Goal: Task Accomplishment & Management: Complete application form

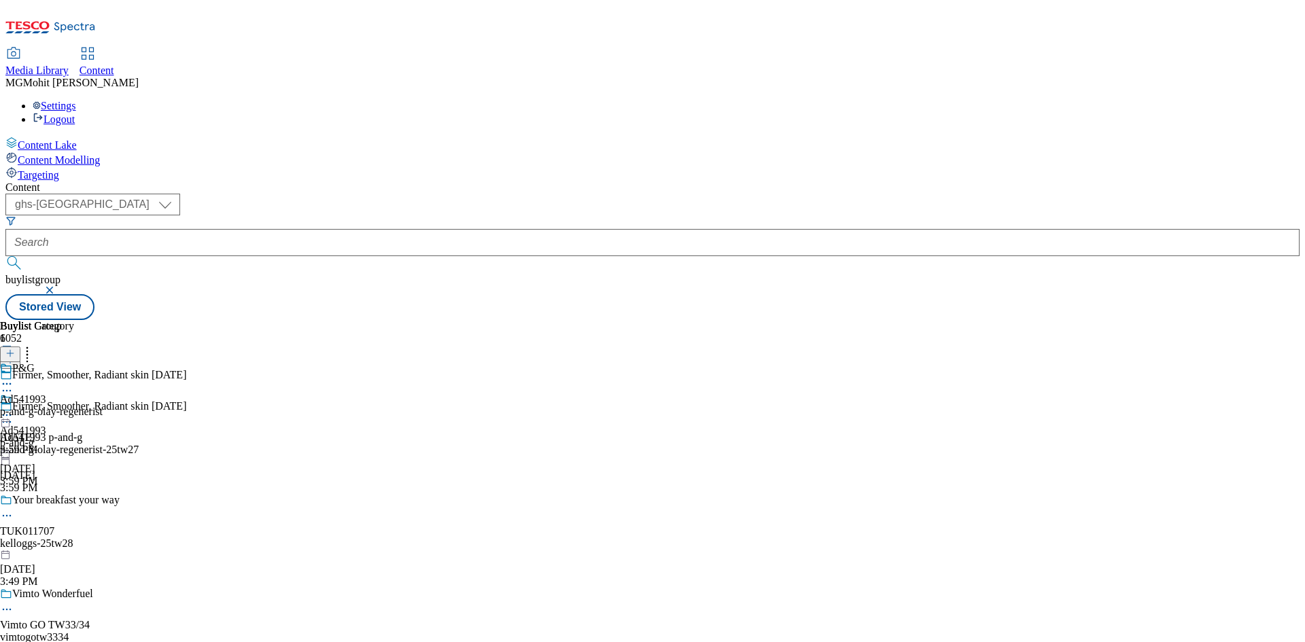
select select "ghs-[GEOGRAPHIC_DATA]"
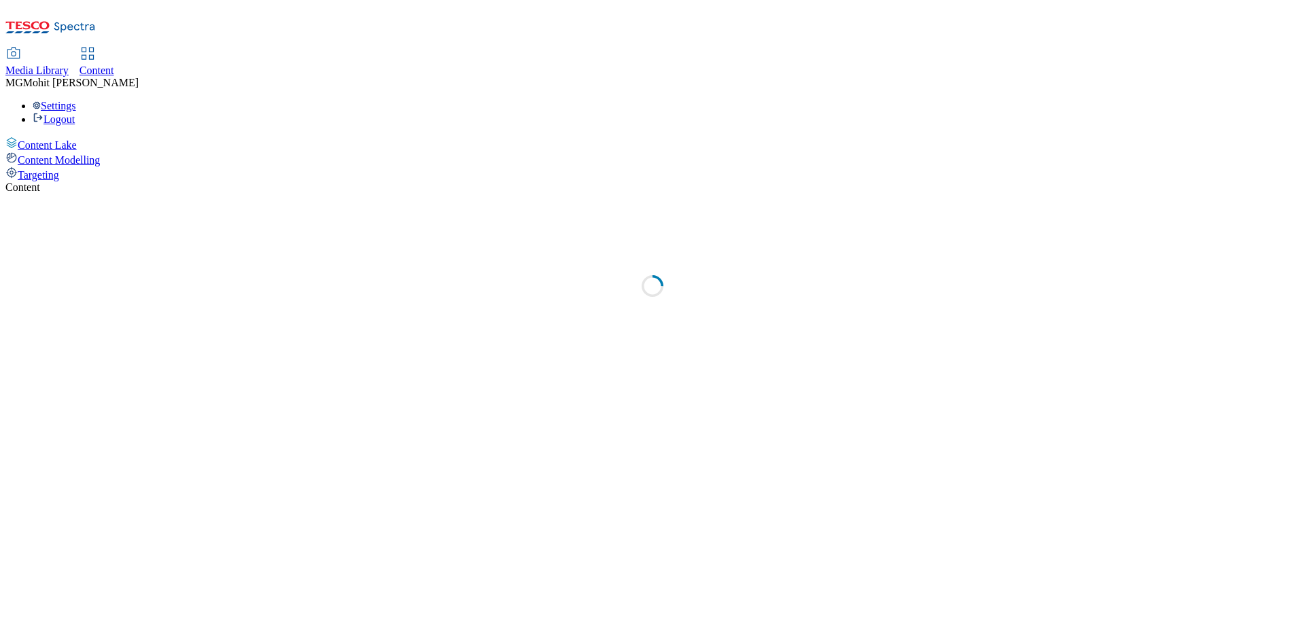
select select "ghs-uk"
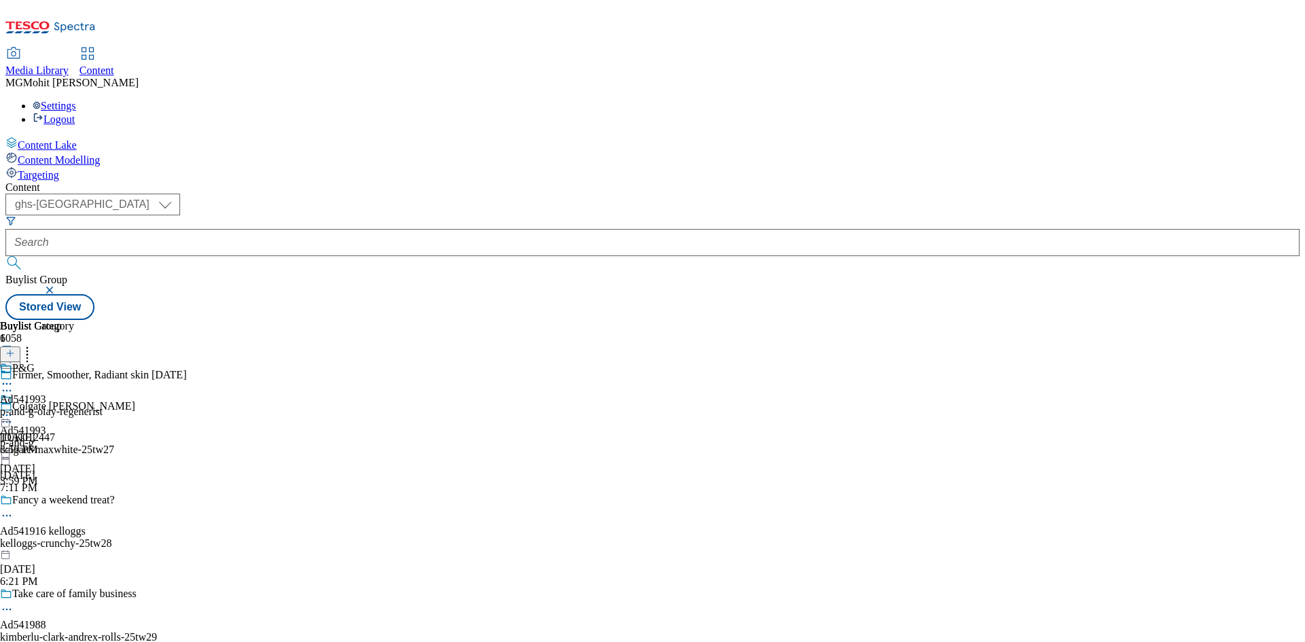
click at [15, 355] on icon at bounding box center [10, 360] width 10 height 10
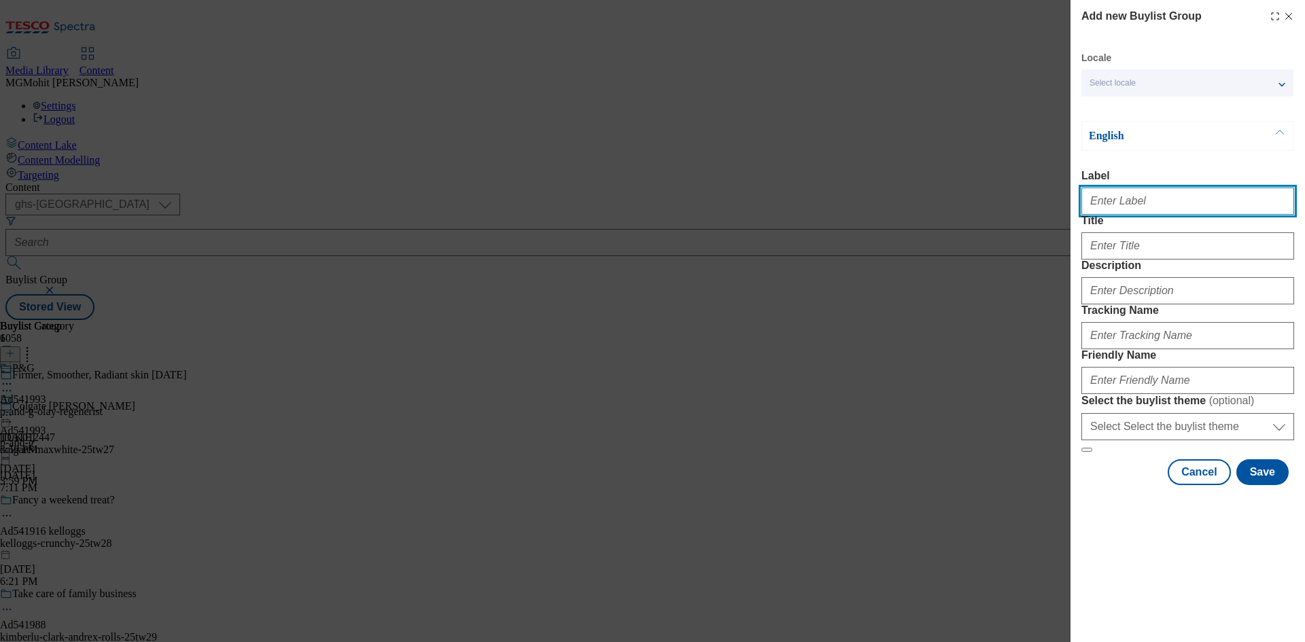
click at [1131, 207] on input "Label" at bounding box center [1187, 201] width 213 height 27
paste input "Ad541911 general-mills"
type input "Ad541911 general-mills"
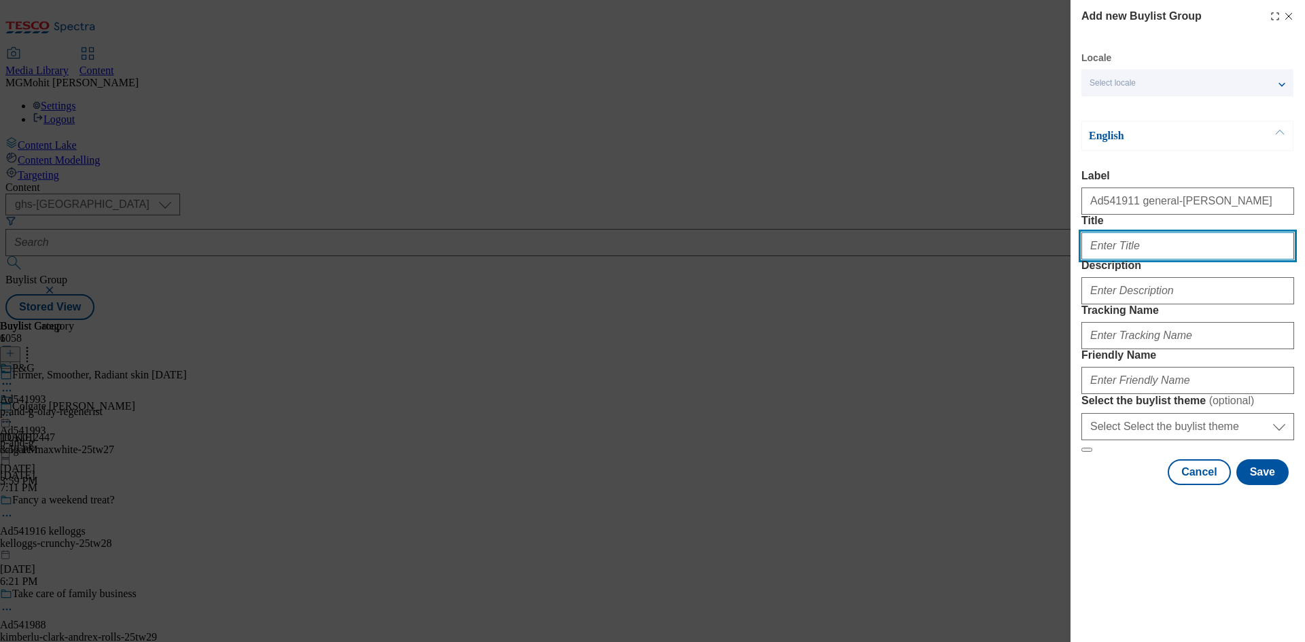
paste input "Buy 2 Nature Valley family packs"
type input "Buy 2 Nature Valley family packs"
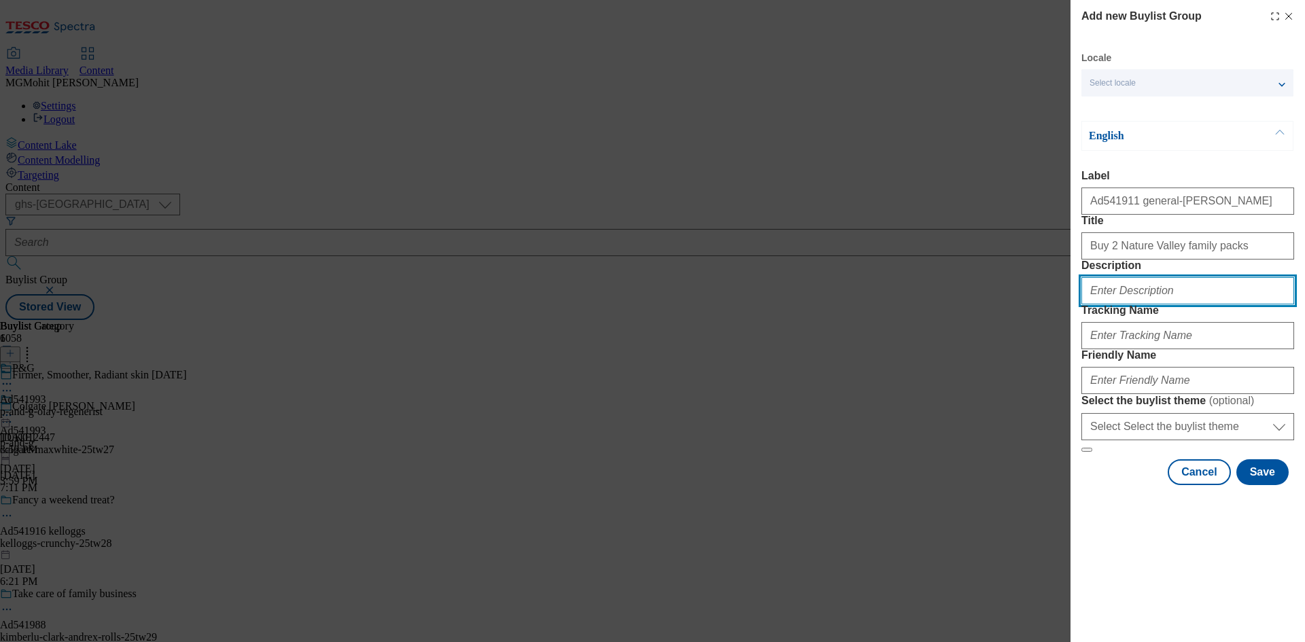
click at [1124, 305] on input "Description" at bounding box center [1187, 290] width 213 height 27
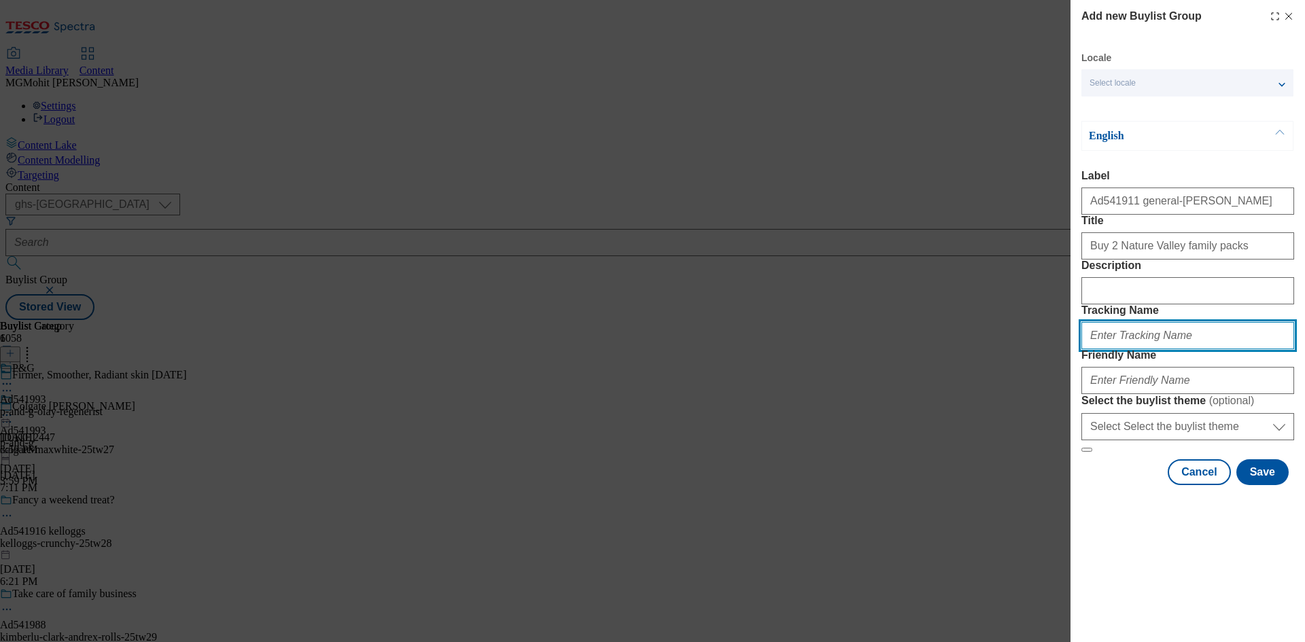
paste input "DH_AD541911"
type input "DH_AD541911"
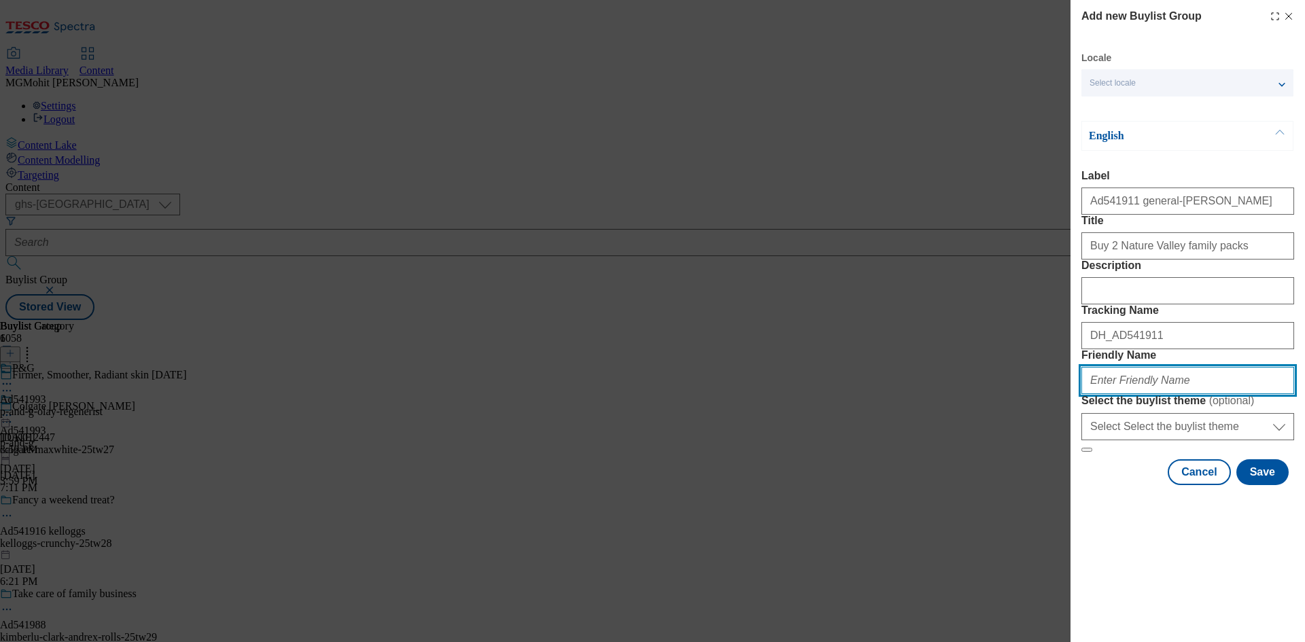
click at [1121, 394] on input "Friendly Name" at bounding box center [1187, 380] width 213 height 27
paste input "general-mills-nature-valley-25tw27"
type input "general-mills-nature-valley-25tw27"
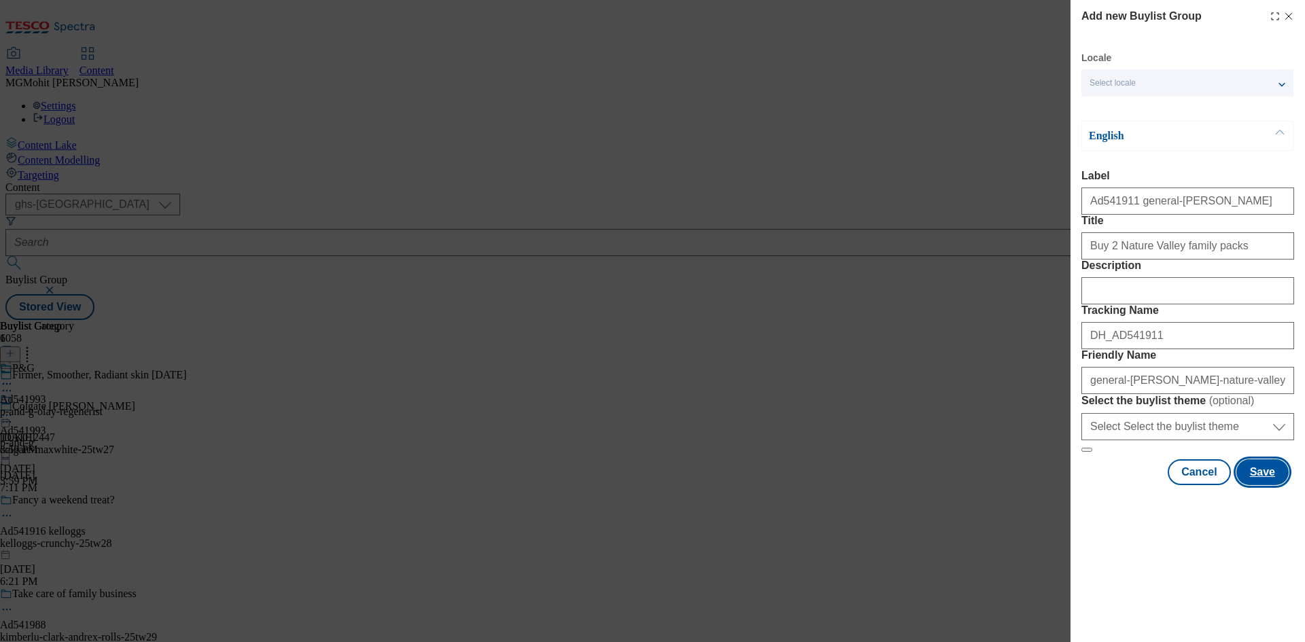
click at [1266, 485] on button "Save" at bounding box center [1262, 472] width 52 height 26
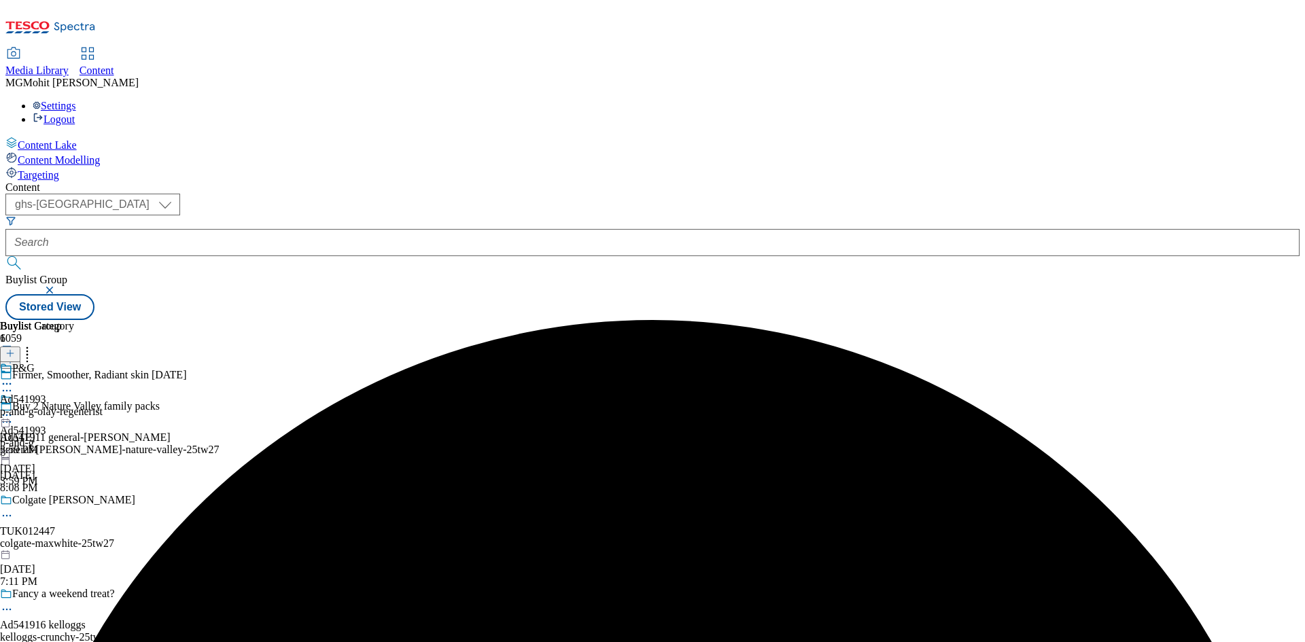
click at [220, 444] on div "general-mills-nature-valley-25tw27" at bounding box center [110, 450] width 220 height 12
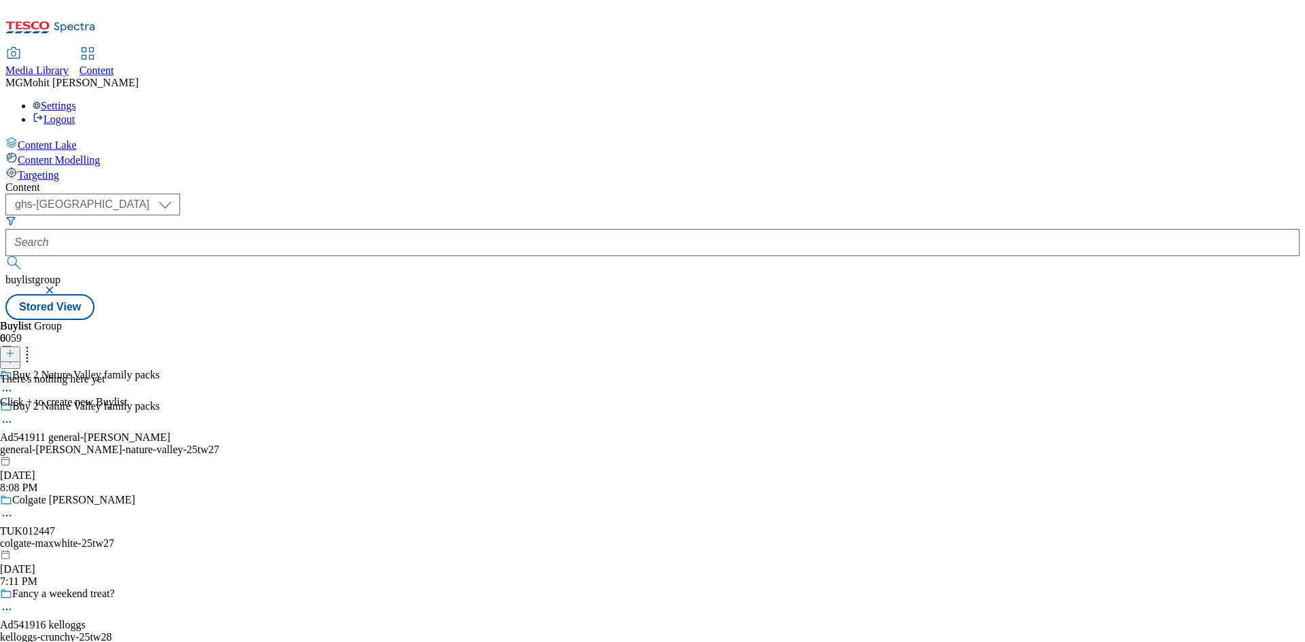
click at [15, 349] on icon at bounding box center [10, 354] width 10 height 10
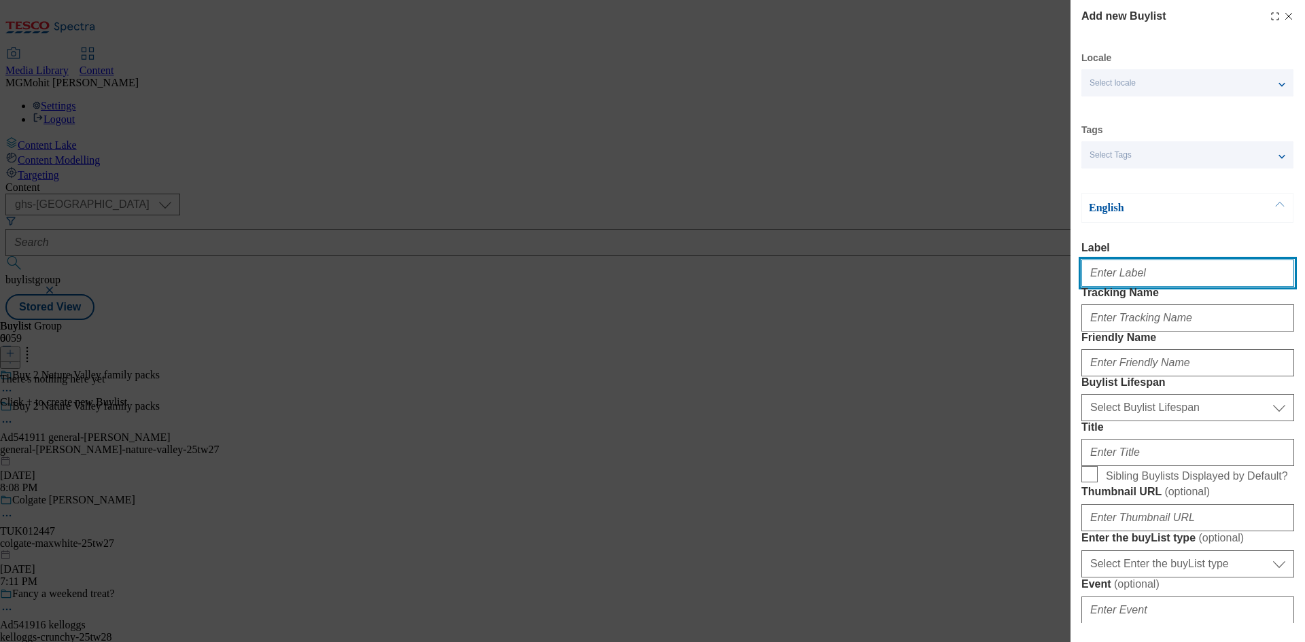
click at [1110, 273] on input "Label" at bounding box center [1187, 273] width 213 height 27
paste input "Ad541911"
type input "Ad541911"
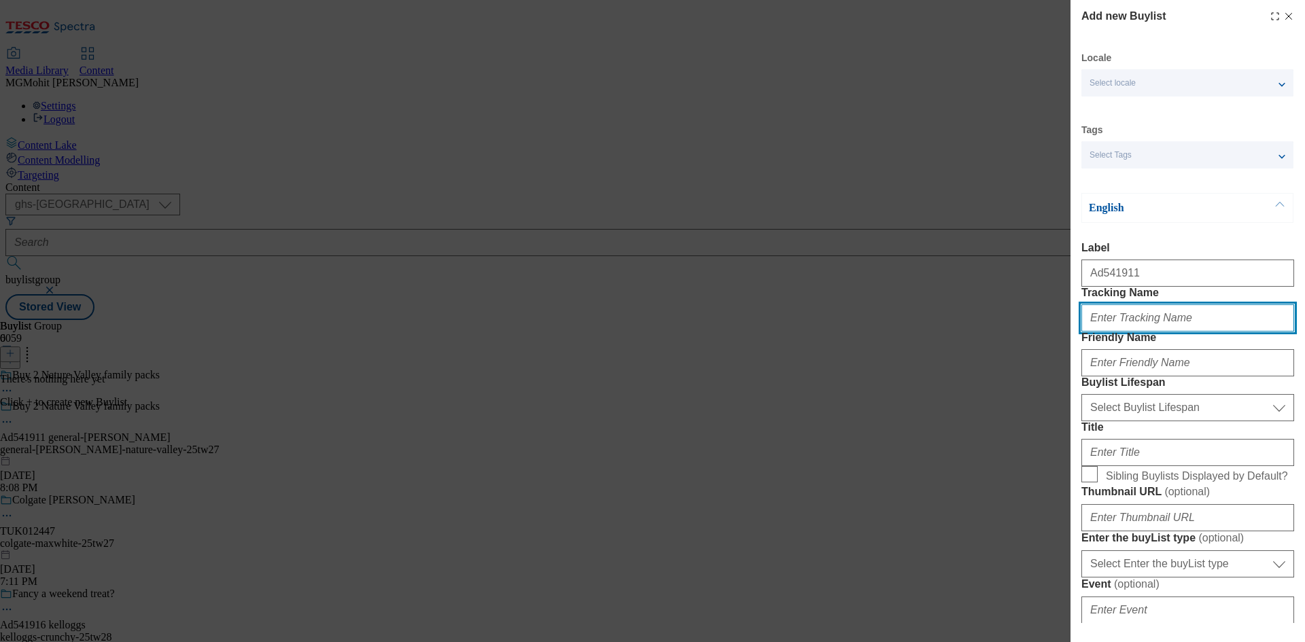
paste input "DH_AD541911"
type input "DH_AD541911"
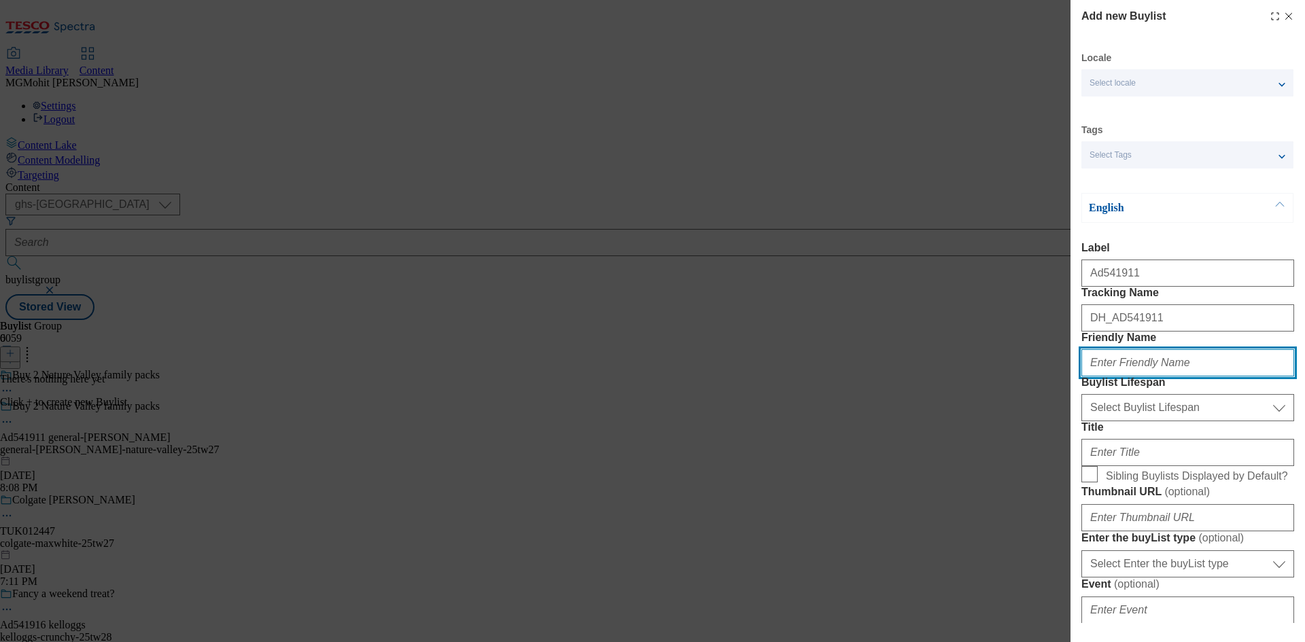
click at [1122, 377] on input "Friendly Name" at bounding box center [1187, 362] width 213 height 27
paste input "general-mills"
type input "general-mills"
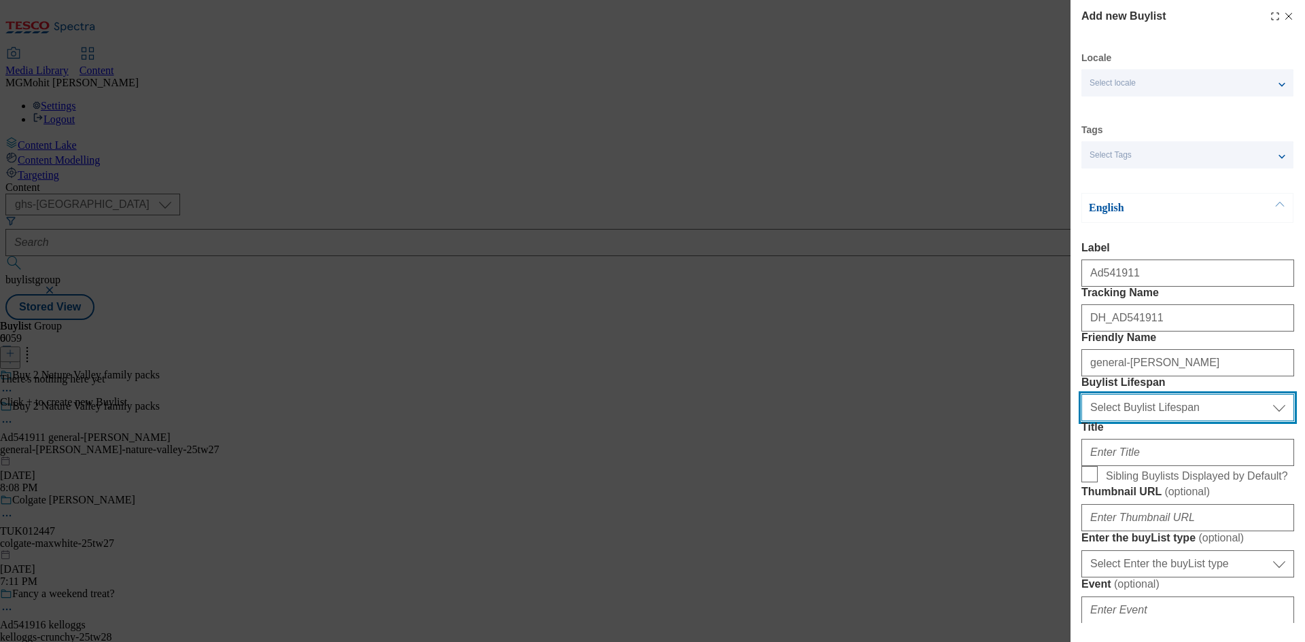
drag, startPoint x: 1141, startPoint y: 476, endPoint x: 1138, endPoint y: 489, distance: 13.2
click at [1141, 421] on select "Select Buylist Lifespan evergreen seasonal tactical" at bounding box center [1187, 407] width 213 height 27
select select "tactical"
click at [1081, 421] on select "Select Buylist Lifespan evergreen seasonal tactical" at bounding box center [1187, 407] width 213 height 27
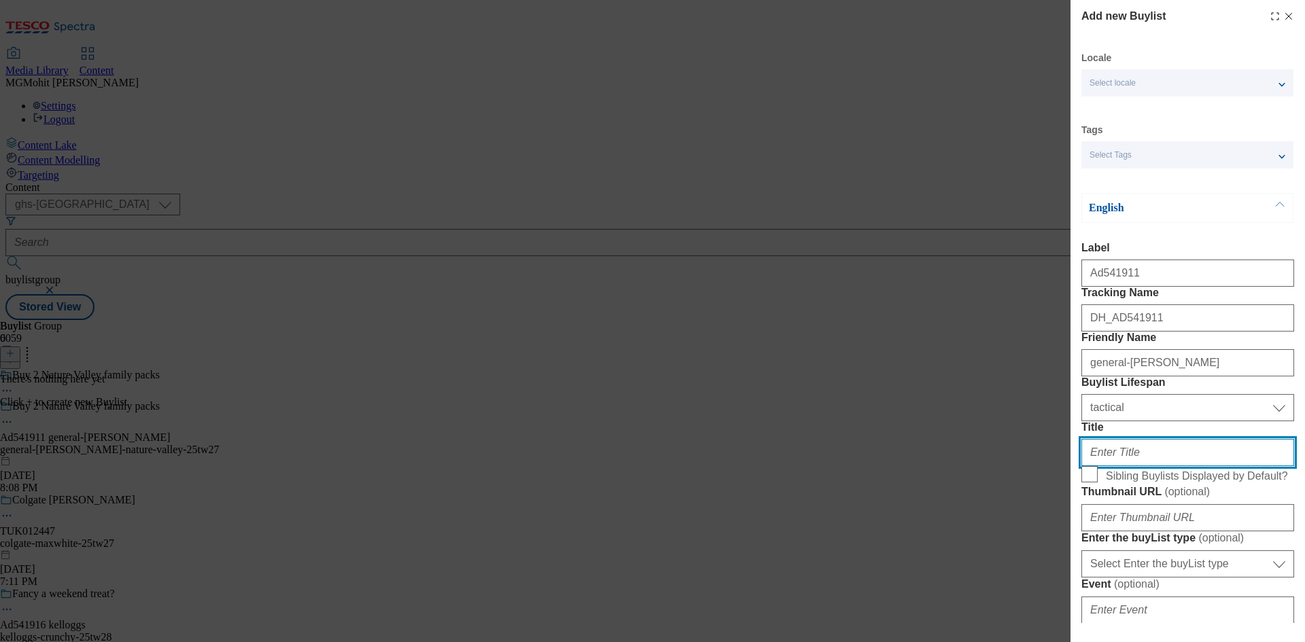
click at [1117, 466] on input "Title" at bounding box center [1187, 452] width 213 height 27
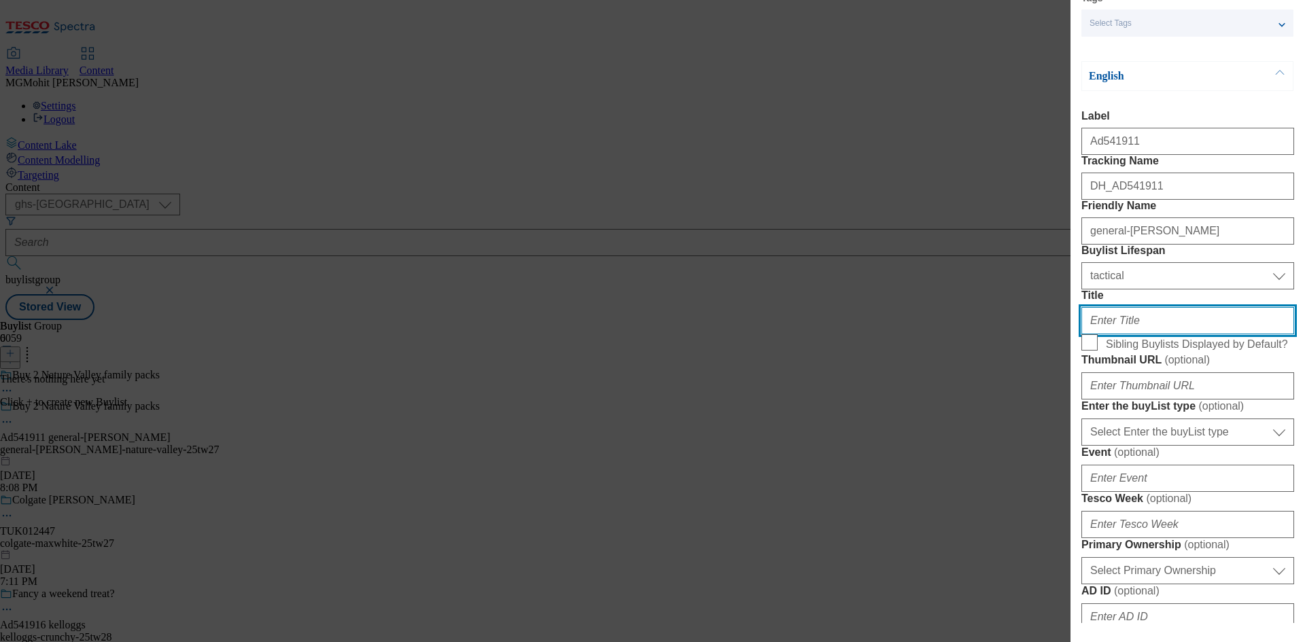
paste input "Get free bananas!"
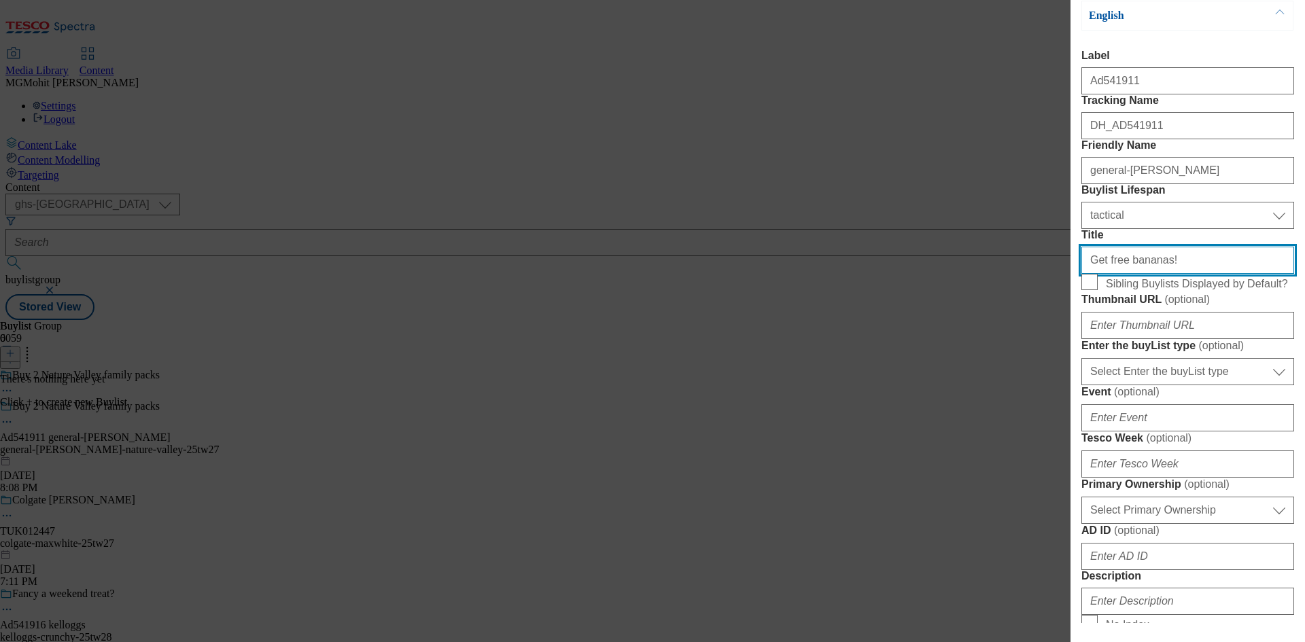
scroll to position [272, 0]
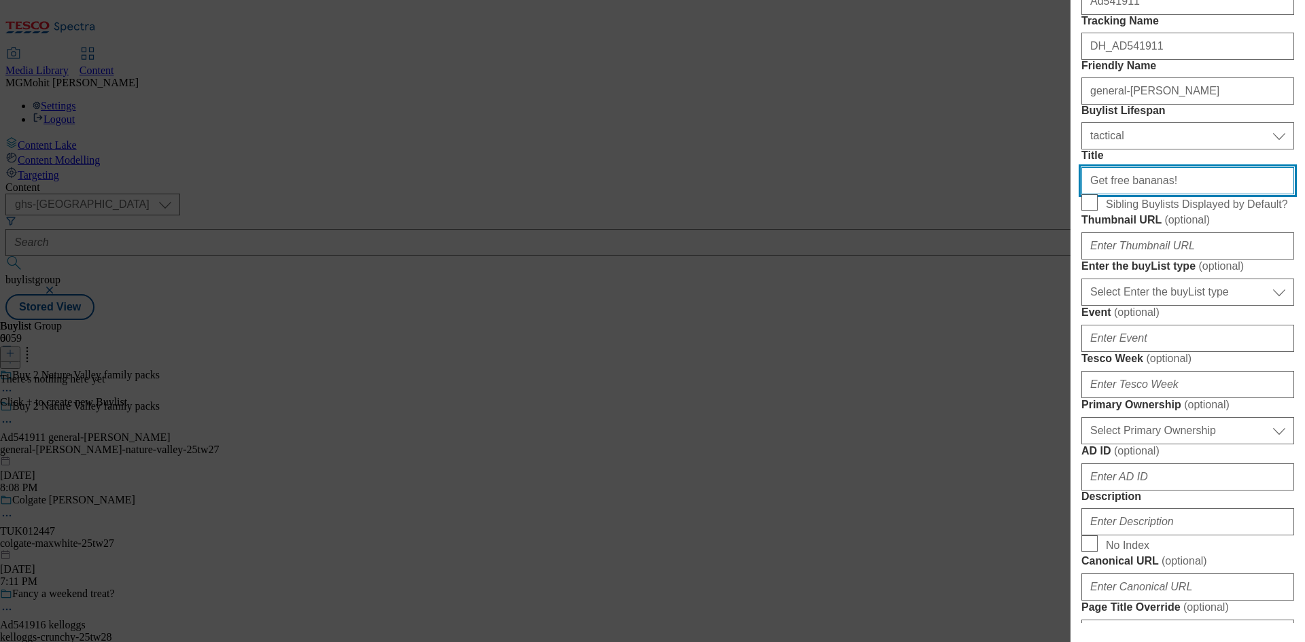
type input "Get free bananas!"
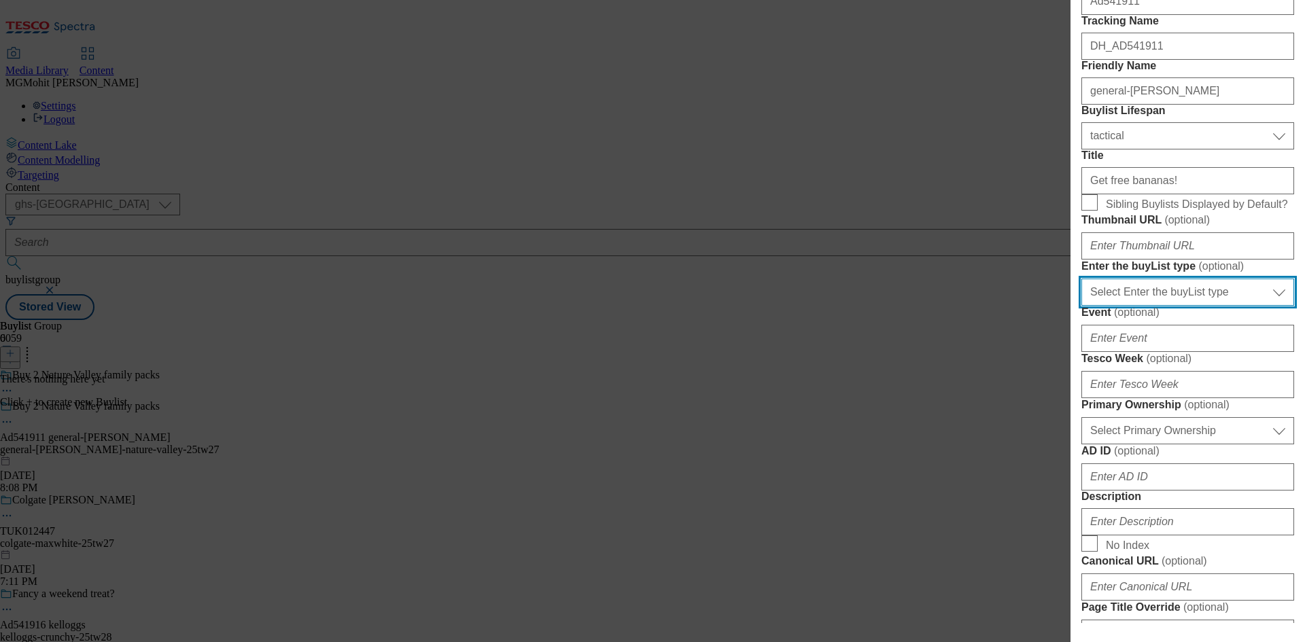
drag, startPoint x: 1191, startPoint y: 453, endPoint x: 1174, endPoint y: 464, distance: 20.2
click at [1191, 306] on select "Select Enter the buyList type event supplier funded long term >4 weeks supplier…" at bounding box center [1187, 292] width 213 height 27
select select "supplier funded short term 1-3 weeks"
click at [1081, 306] on select "Select Enter the buyList type event supplier funded long term >4 weeks supplier…" at bounding box center [1187, 292] width 213 height 27
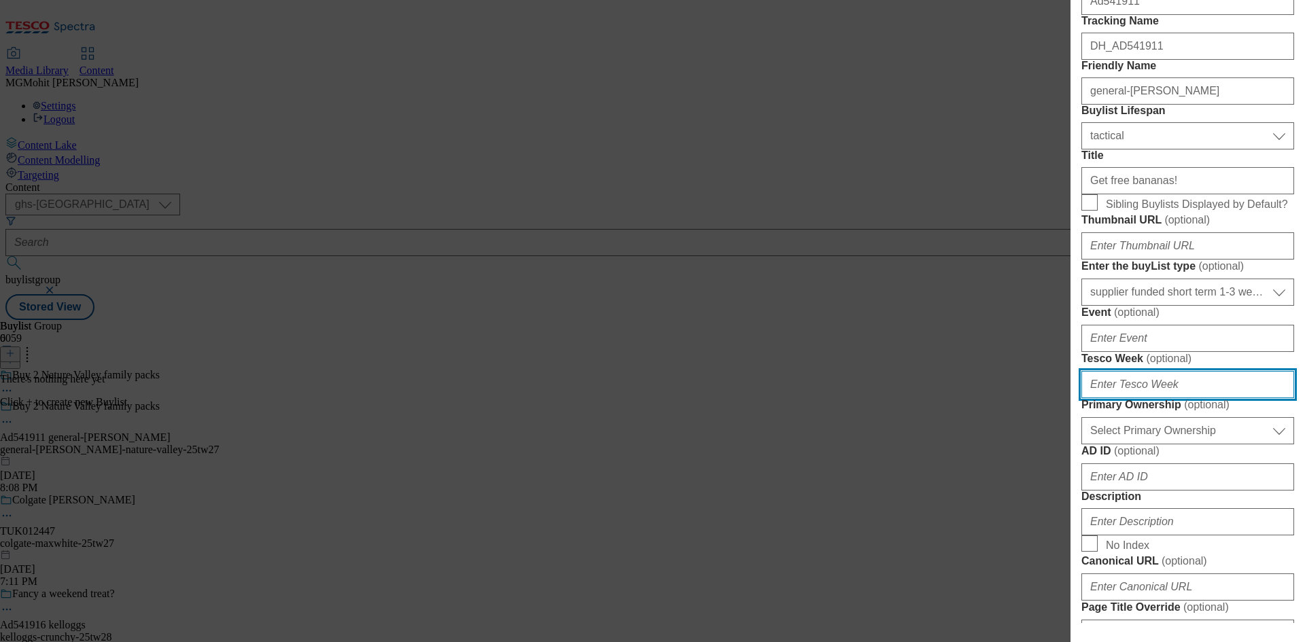
click at [1137, 398] on input "Tesco Week ( optional )" at bounding box center [1187, 384] width 213 height 27
type input "27"
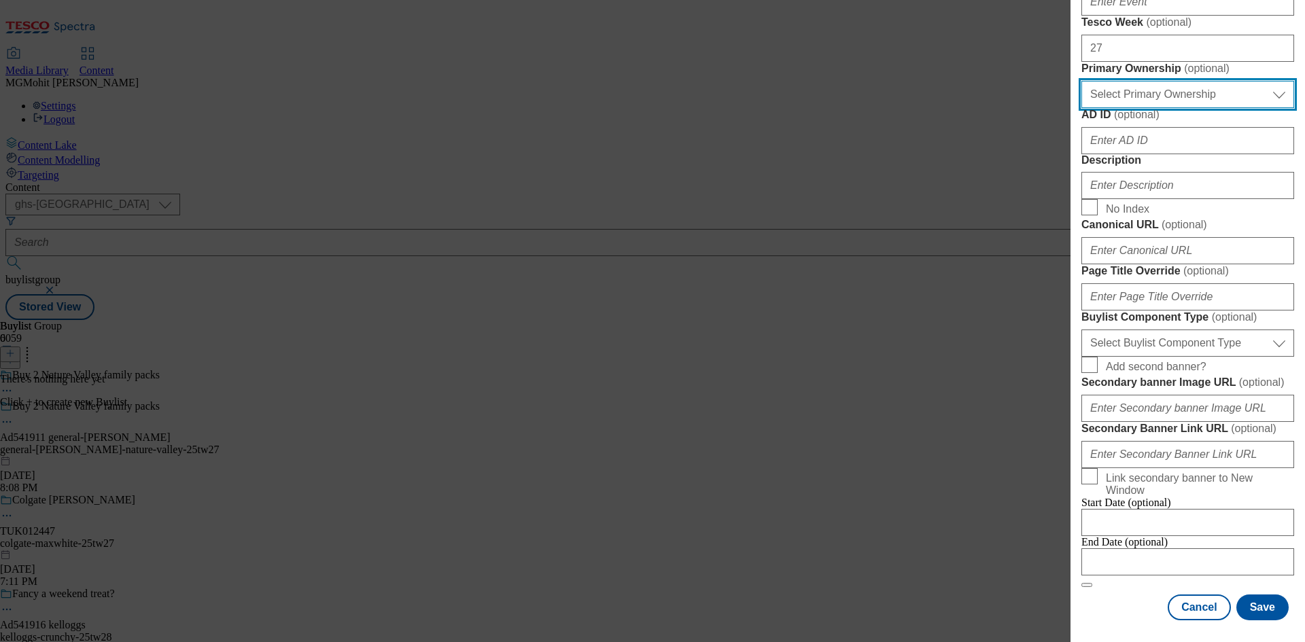
scroll to position [888, 0]
click at [1152, 81] on select "Select Primary Ownership tesco dunnhumby" at bounding box center [1187, 94] width 213 height 27
select select "dunnhumby"
click at [1081, 81] on select "Select Primary Ownership tesco dunnhumby" at bounding box center [1187, 94] width 213 height 27
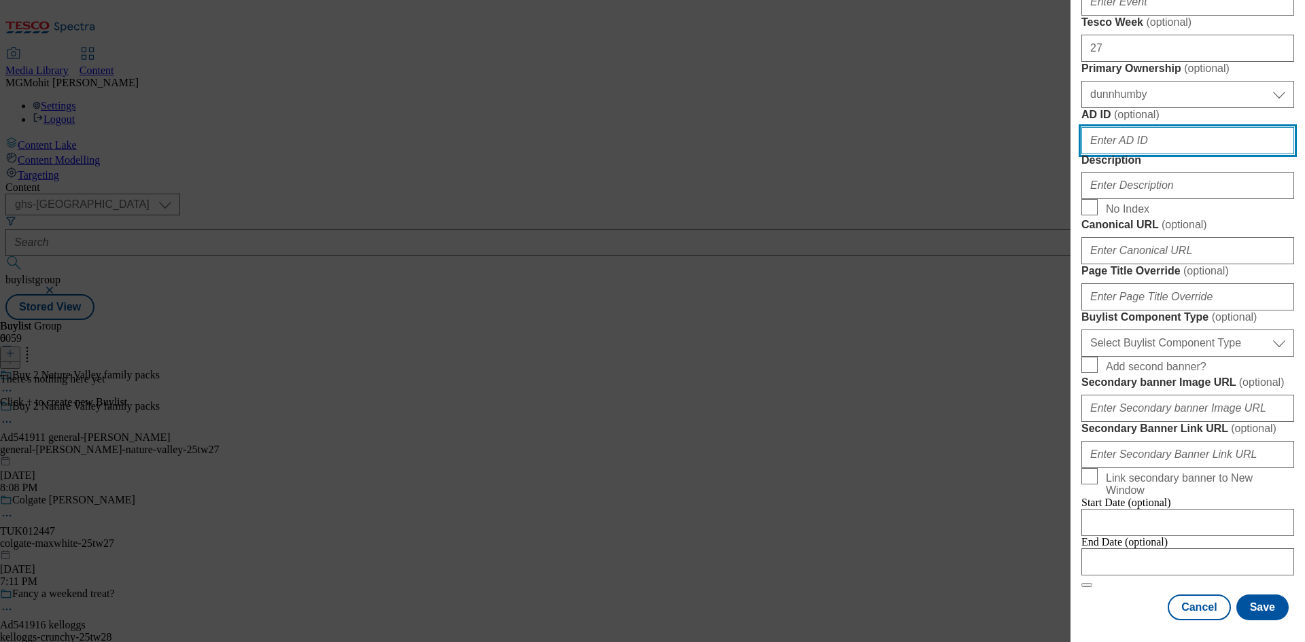
click at [1122, 127] on input "AD ID ( optional )" at bounding box center [1187, 140] width 213 height 27
paste input "541911"
type input "541911"
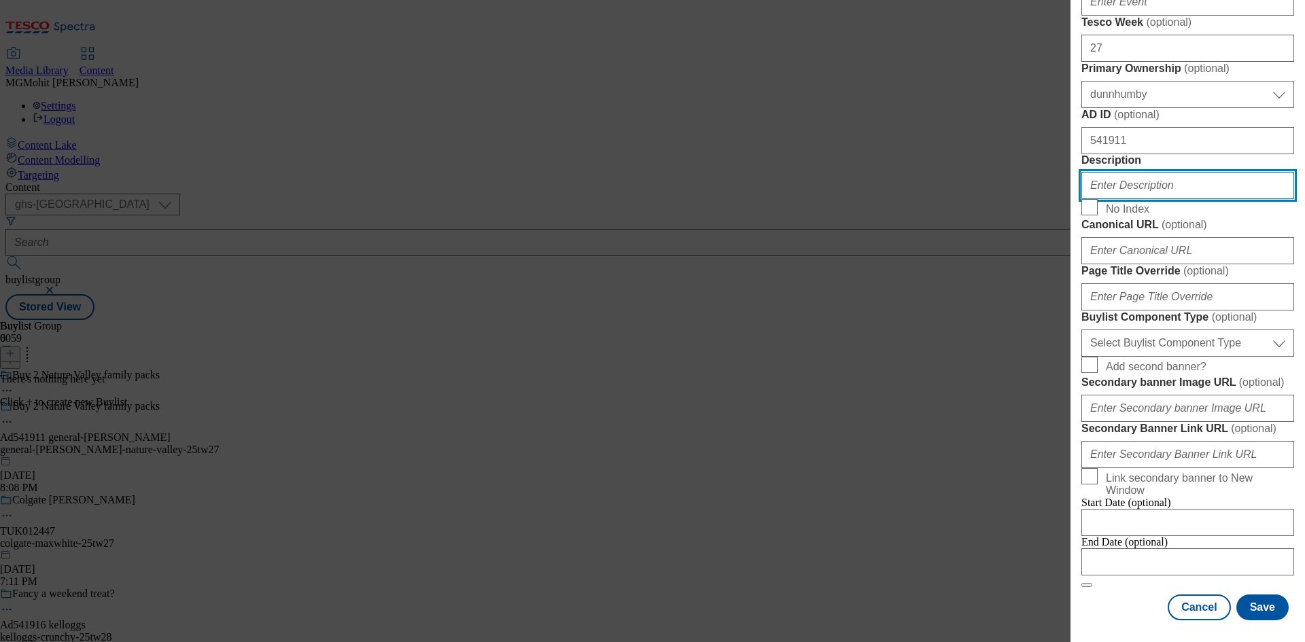
click at [1119, 174] on input "Description" at bounding box center [1187, 185] width 213 height 27
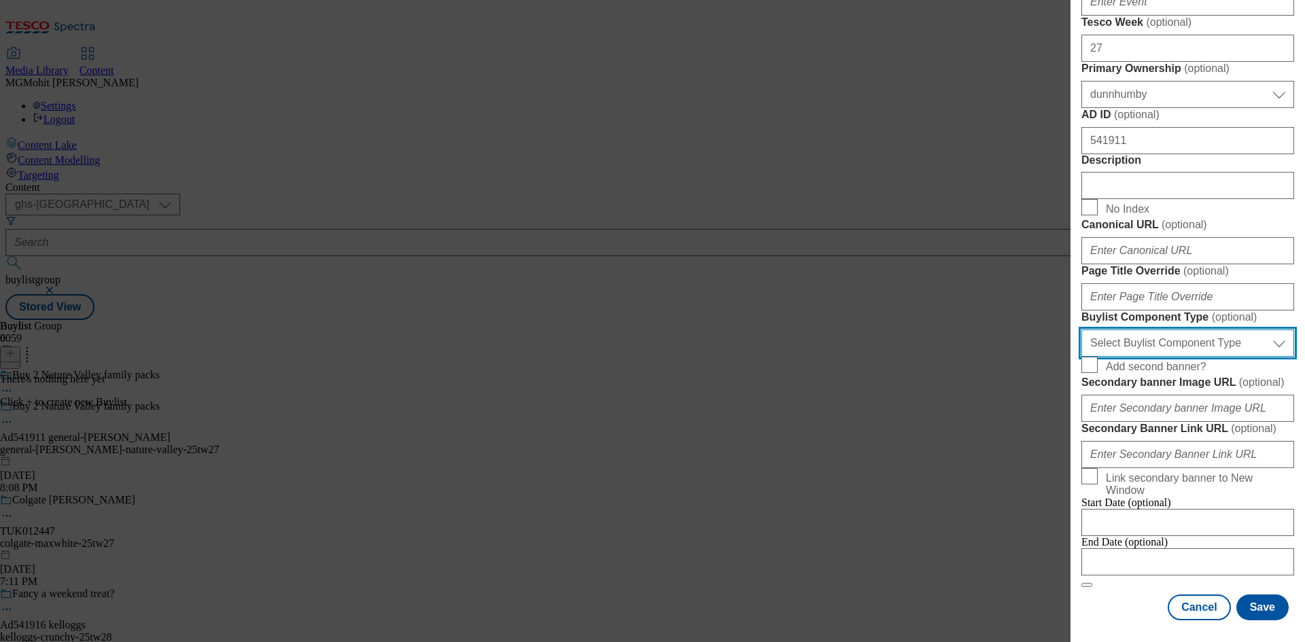
drag, startPoint x: 1165, startPoint y: 419, endPoint x: 1136, endPoint y: 430, distance: 31.0
click at [1165, 357] on select "Select Buylist Component Type Banner Competition Header Meal" at bounding box center [1187, 343] width 213 height 27
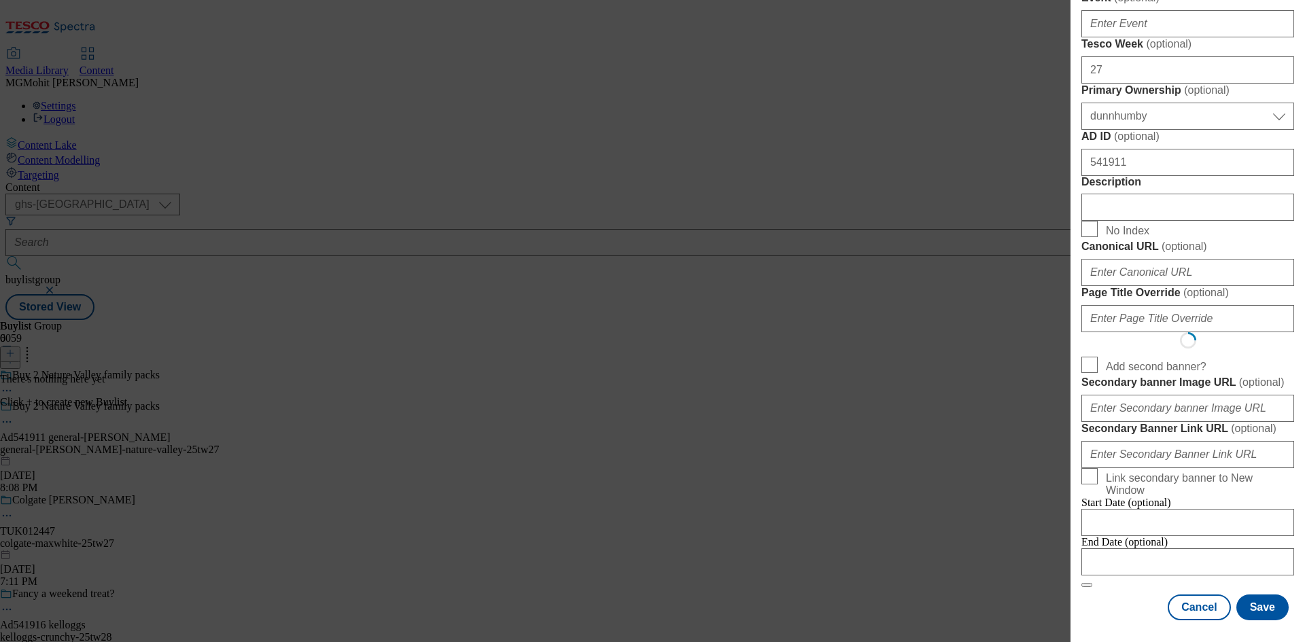
select select "Banner"
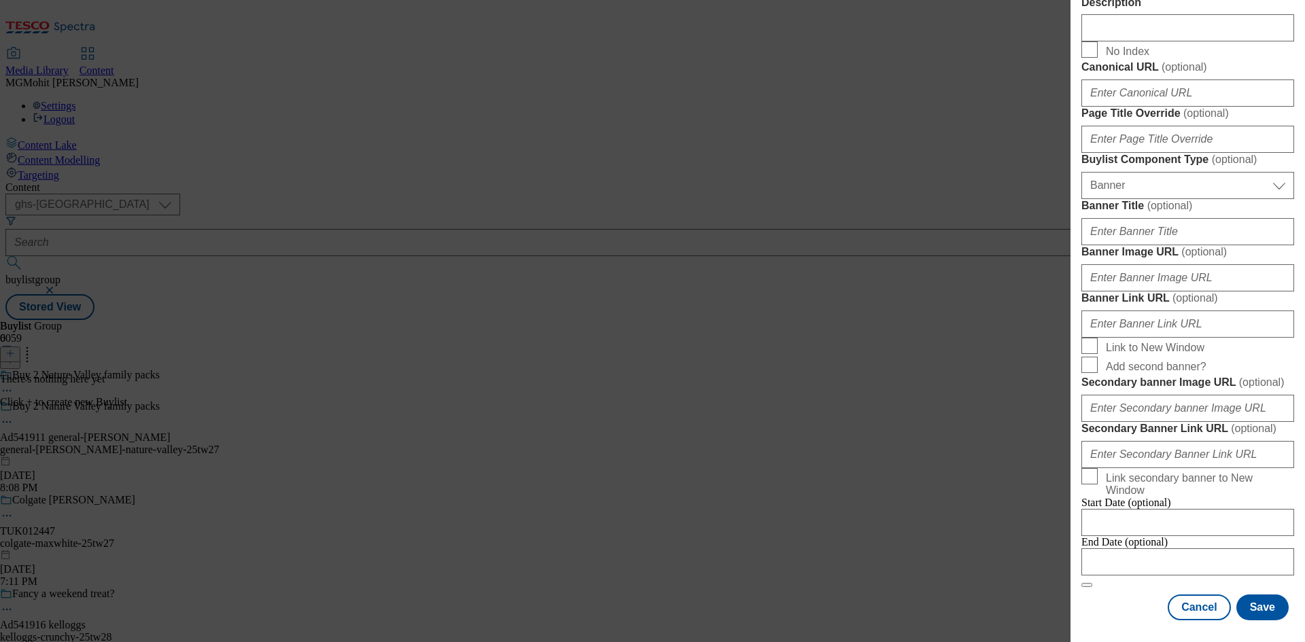
scroll to position [1347, 0]
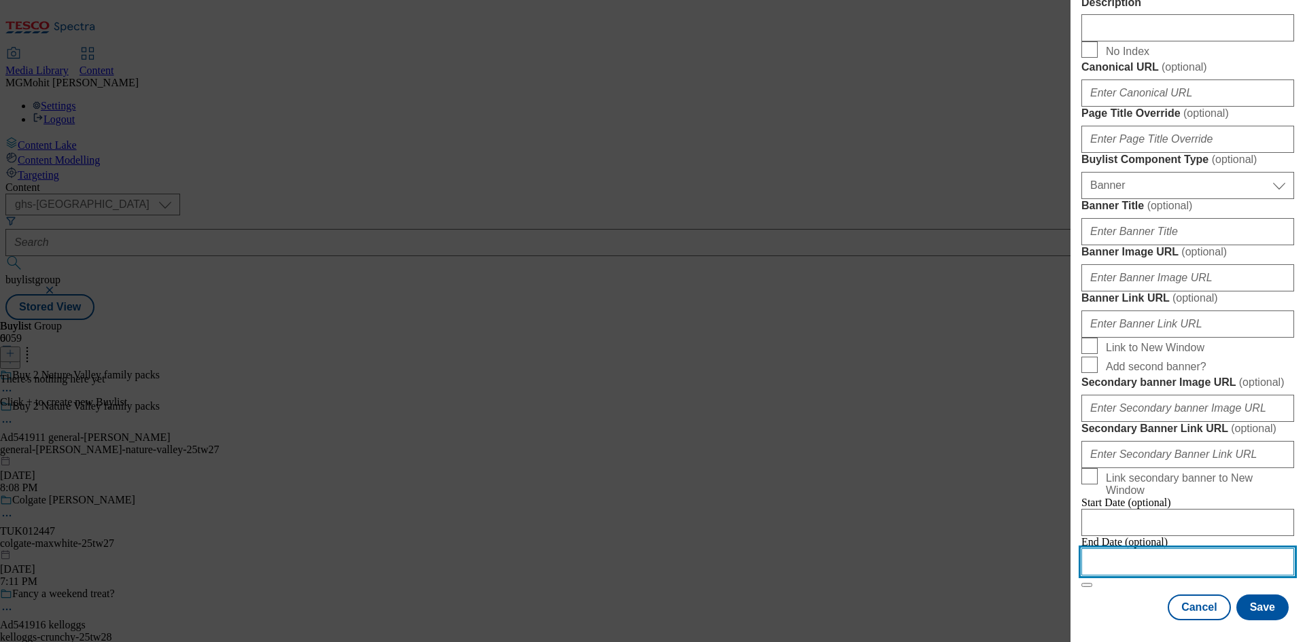
click at [1168, 549] on input "Modal" at bounding box center [1187, 562] width 213 height 27
select select "2025"
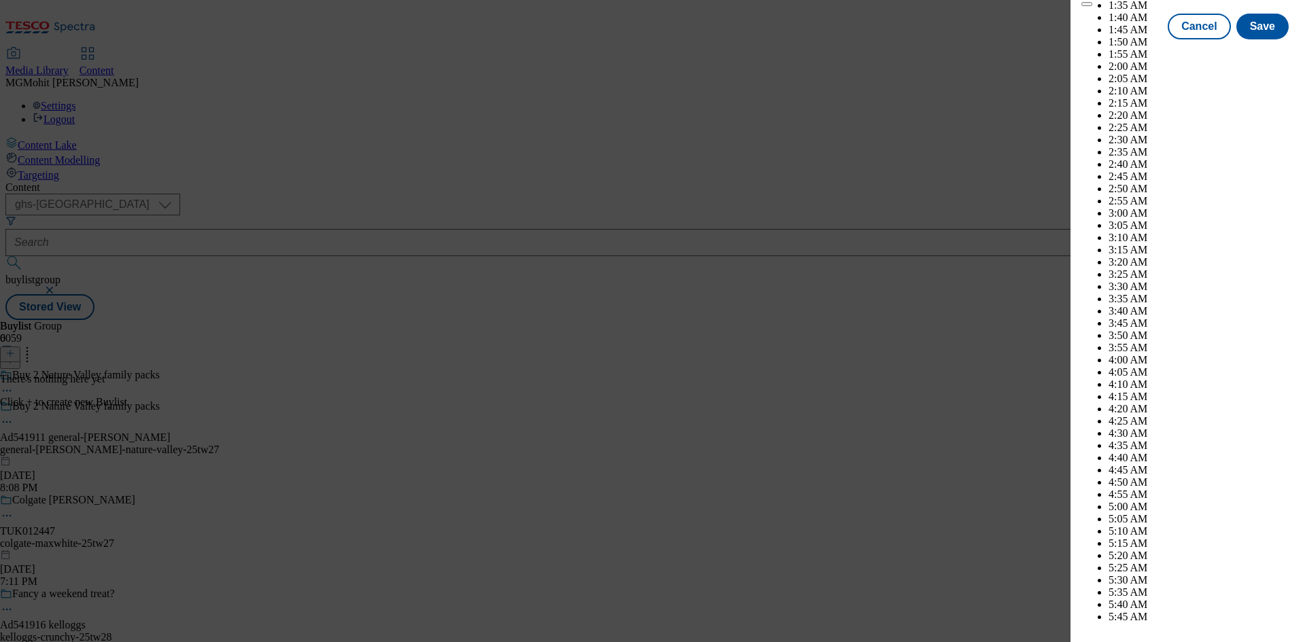
scroll to position [6055, 0]
select select "November"
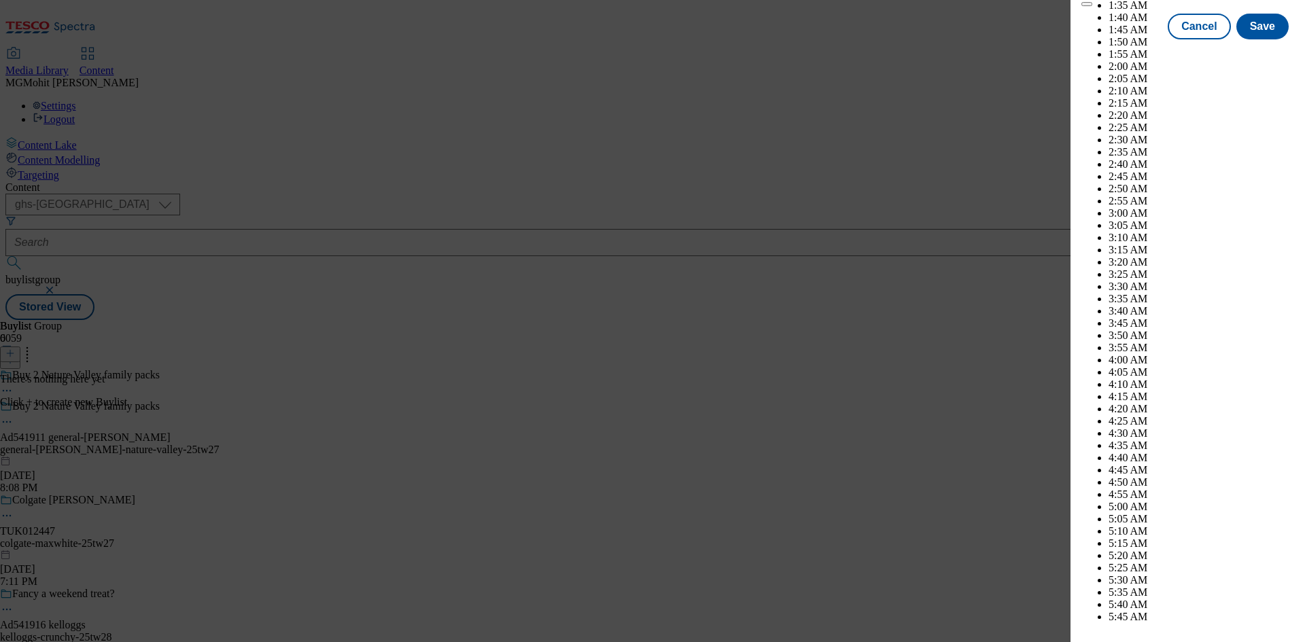
click at [1257, 52] on button "Save" at bounding box center [1262, 39] width 52 height 26
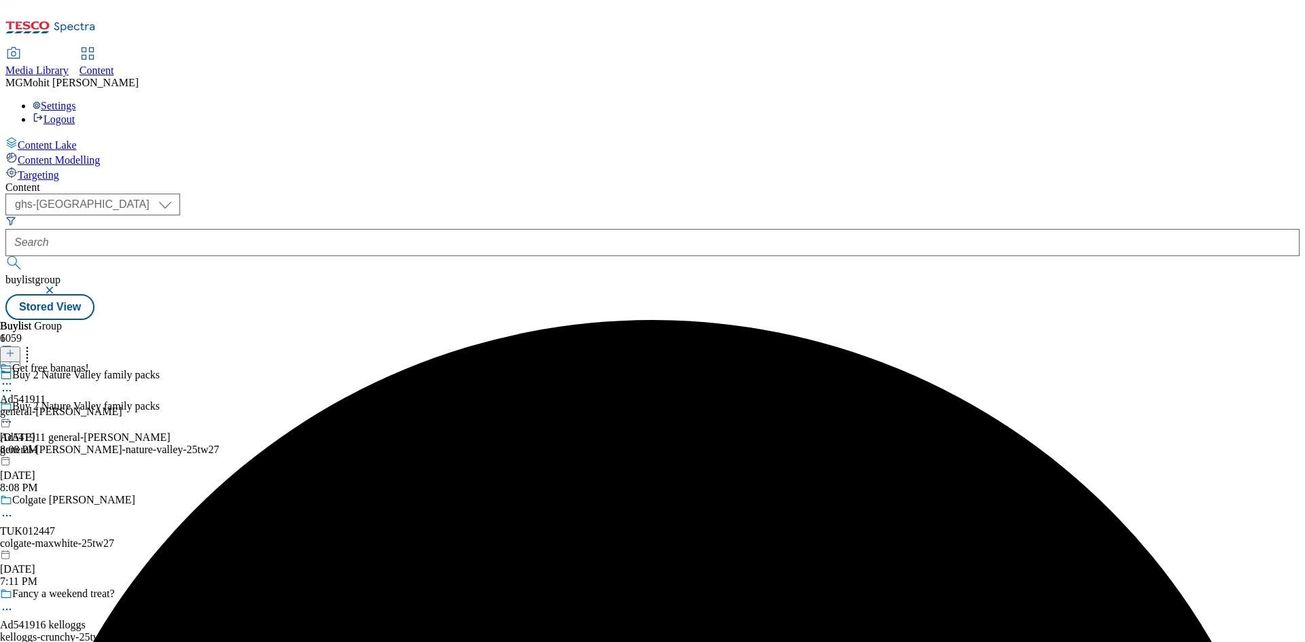
click at [122, 362] on div "Get free bananas! Ad541911 general-mills Aug 27, 2025 8:08 PM" at bounding box center [61, 409] width 122 height 94
click at [15, 349] on icon at bounding box center [10, 354] width 10 height 10
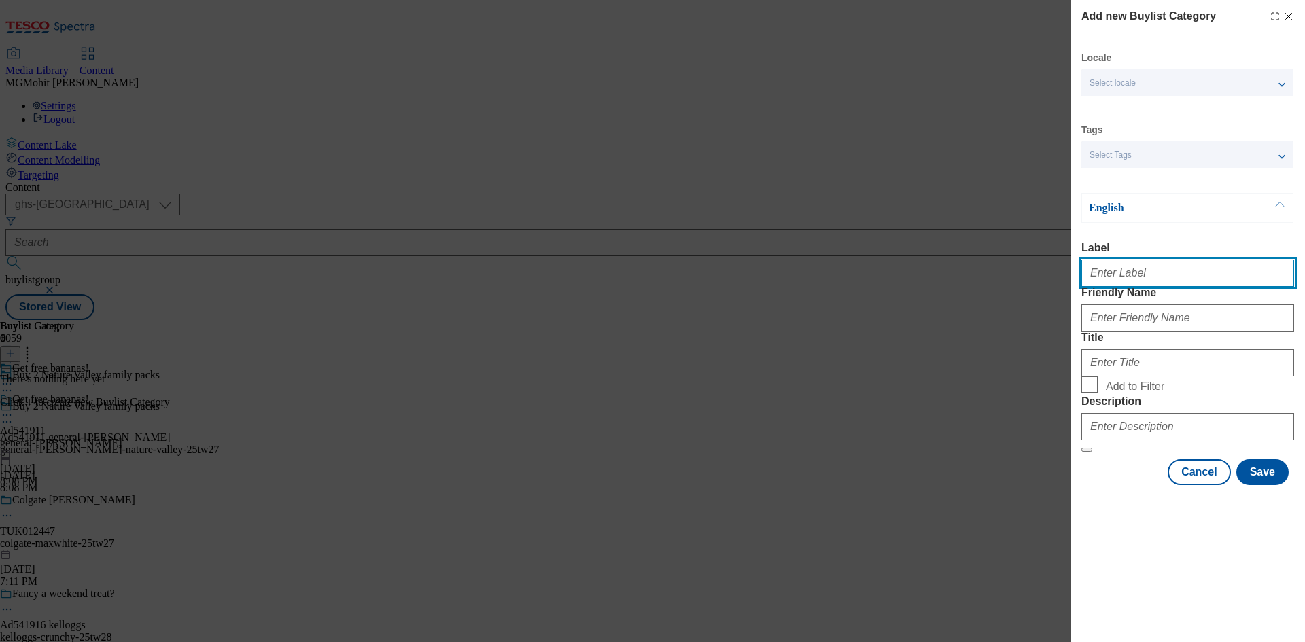
click at [1117, 277] on input "Label" at bounding box center [1187, 273] width 213 height 27
paste input "Ad541911"
type input "Ad541911"
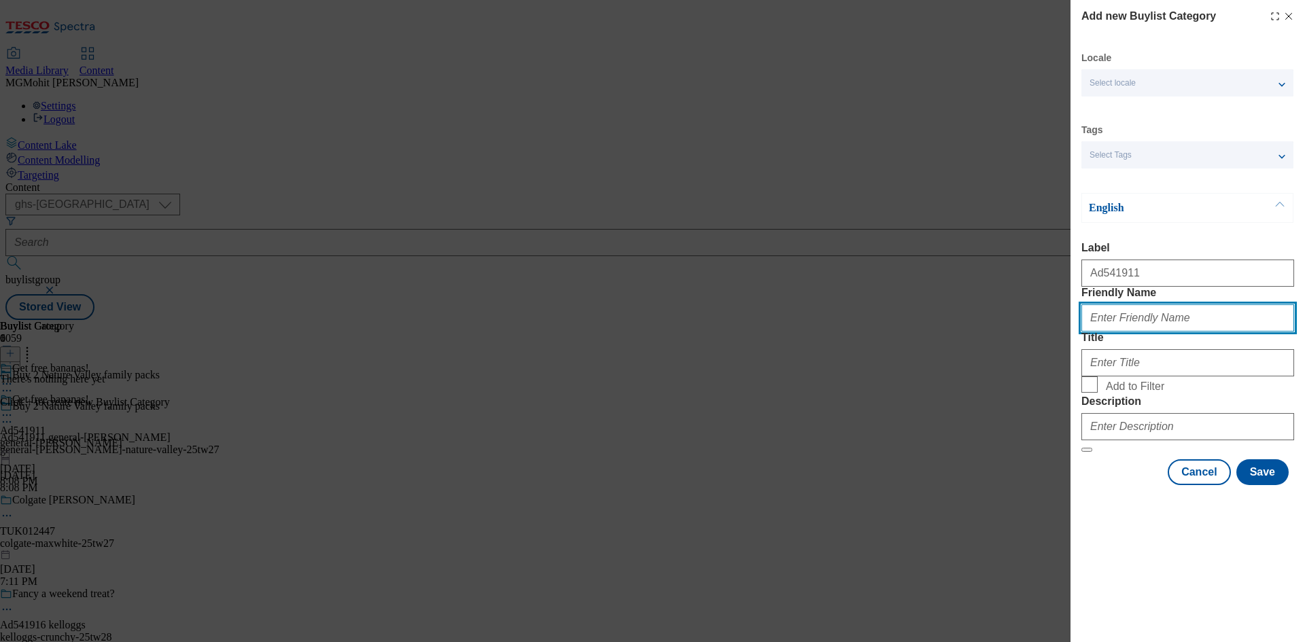
click at [1122, 332] on input "Friendly Name" at bounding box center [1187, 318] width 213 height 27
paste input "general-mills-nature-valley"
type input "general-mills-nature-valley"
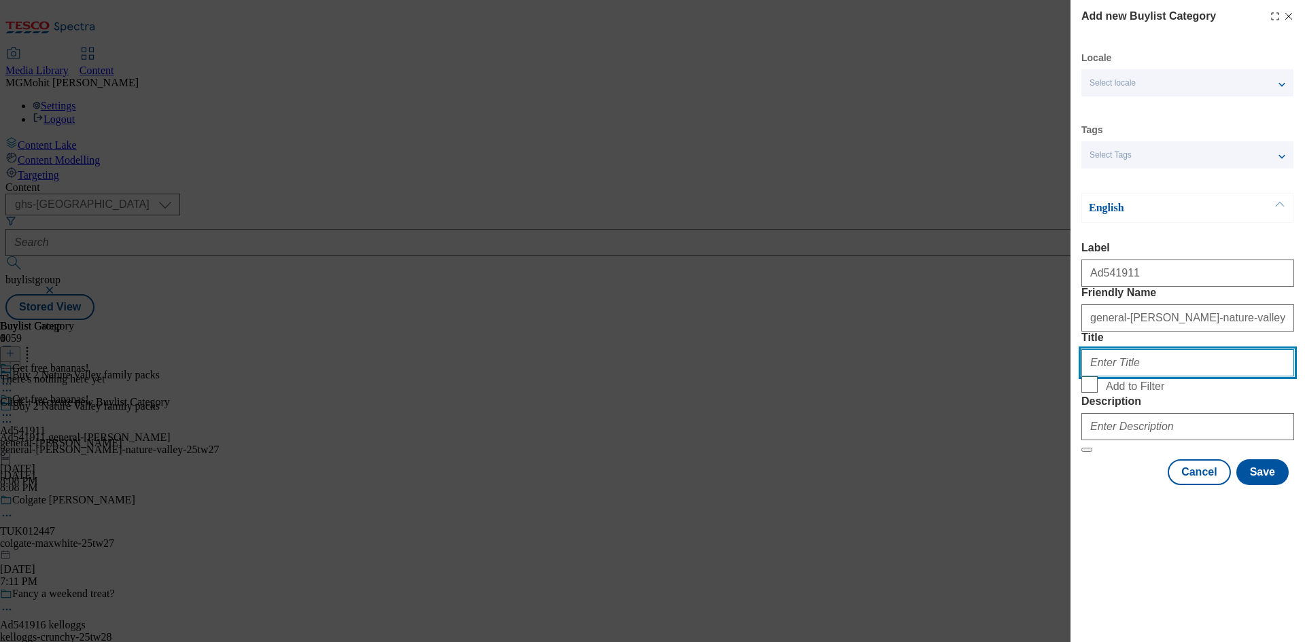
paste input "General Mills"
type input "General Mills"
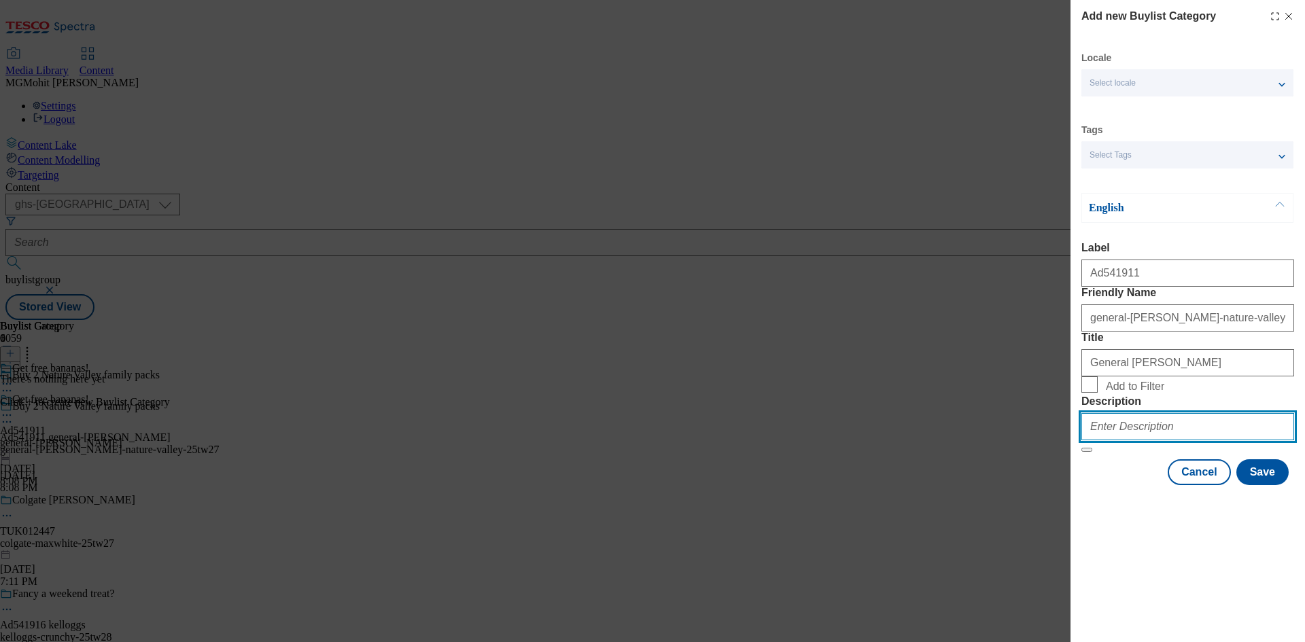
click at [1145, 440] on input "Description" at bounding box center [1187, 426] width 213 height 27
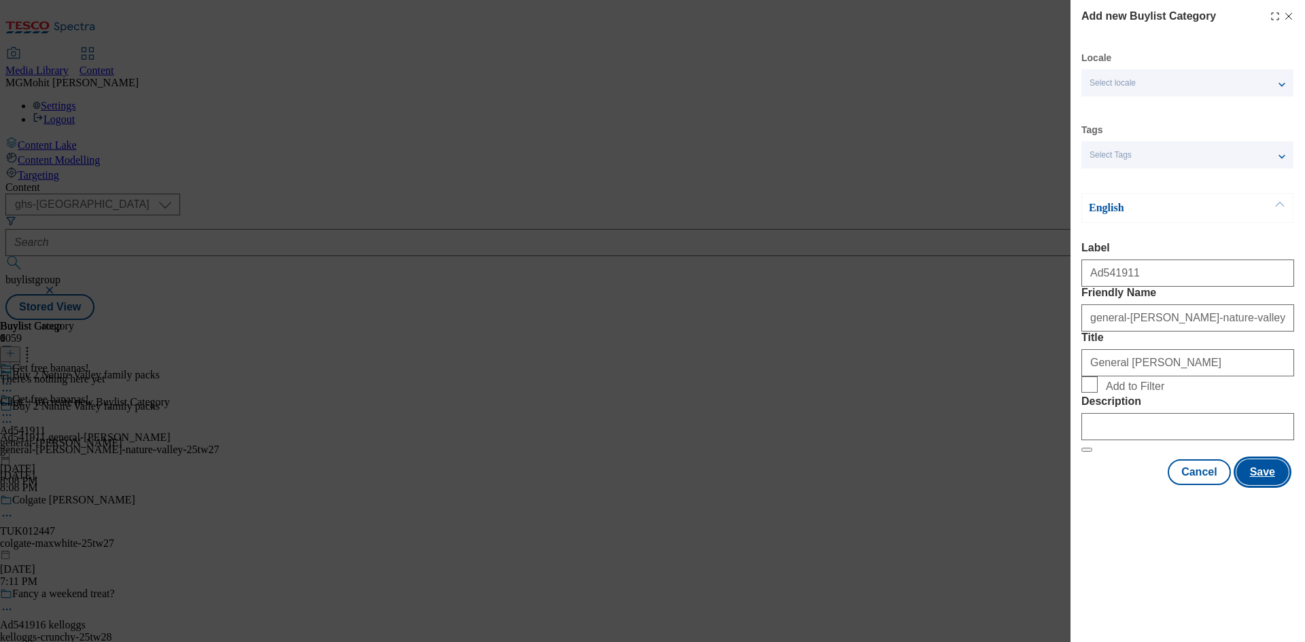
click at [1260, 485] on button "Save" at bounding box center [1262, 472] width 52 height 26
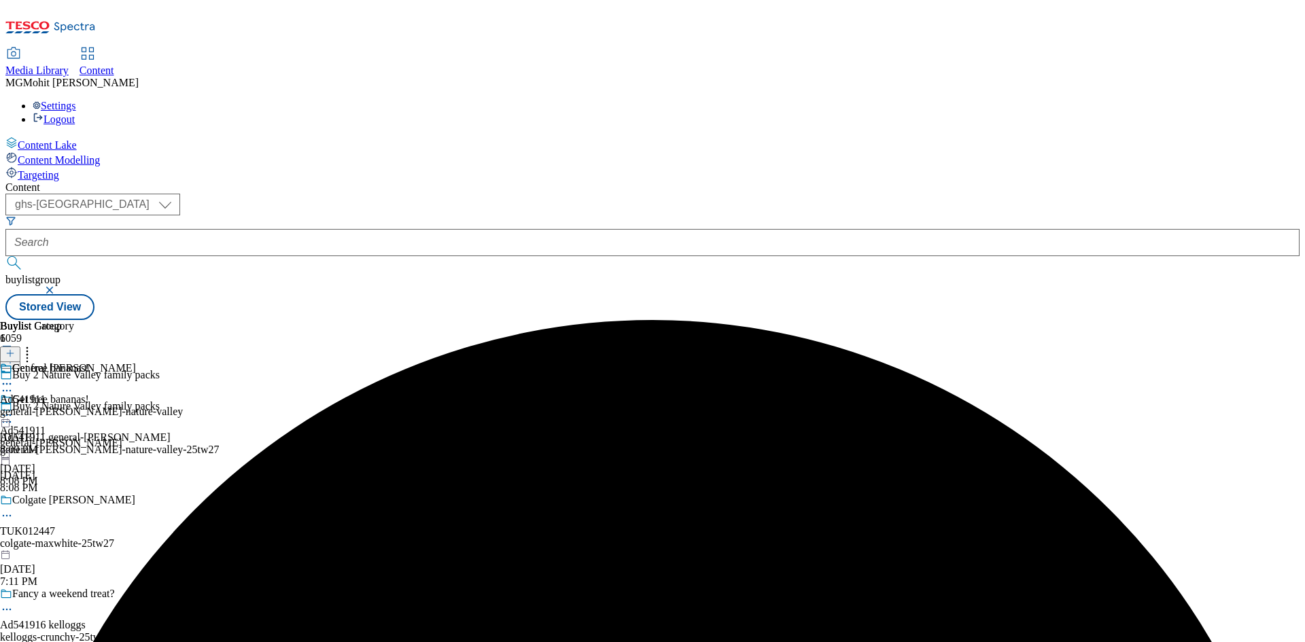
click at [183, 406] on div "general-mills-nature-valley" at bounding box center [91, 412] width 183 height 12
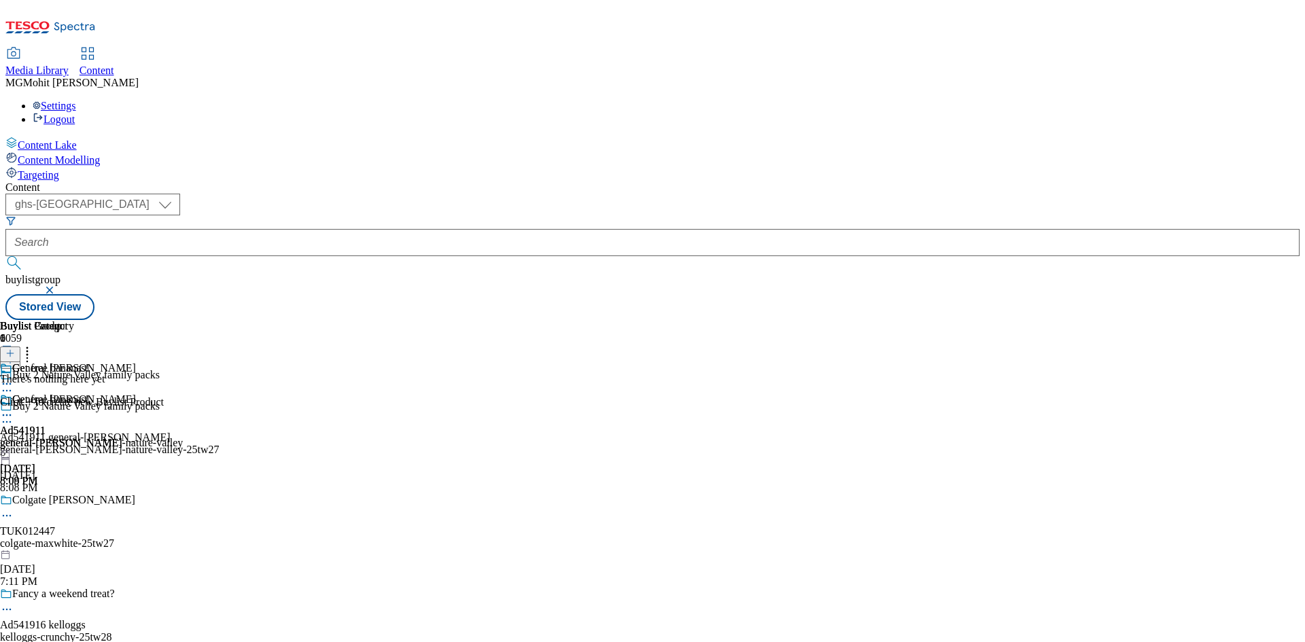
click at [14, 353] on line at bounding box center [10, 353] width 7 height 0
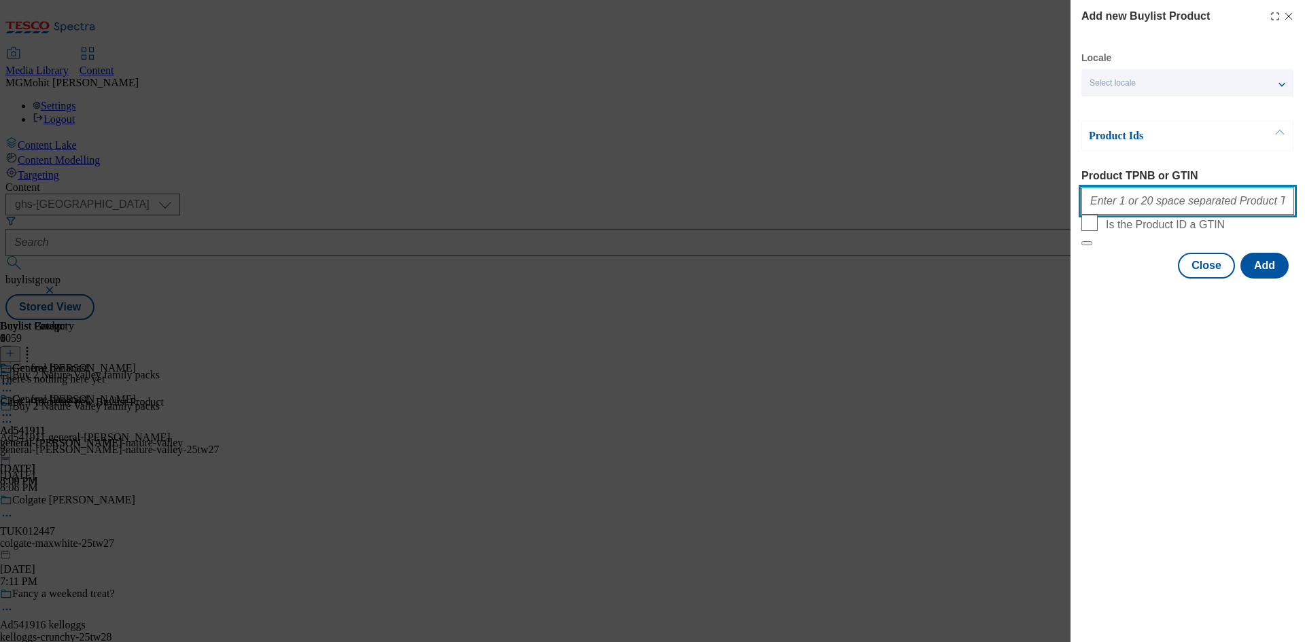
click at [1132, 208] on input "Product TPNB or GTIN" at bounding box center [1187, 201] width 213 height 27
paste input "72080762 89975887 77427870"
type input "72080762 89975887 77427870"
click at [1254, 279] on button "Add" at bounding box center [1264, 266] width 48 height 26
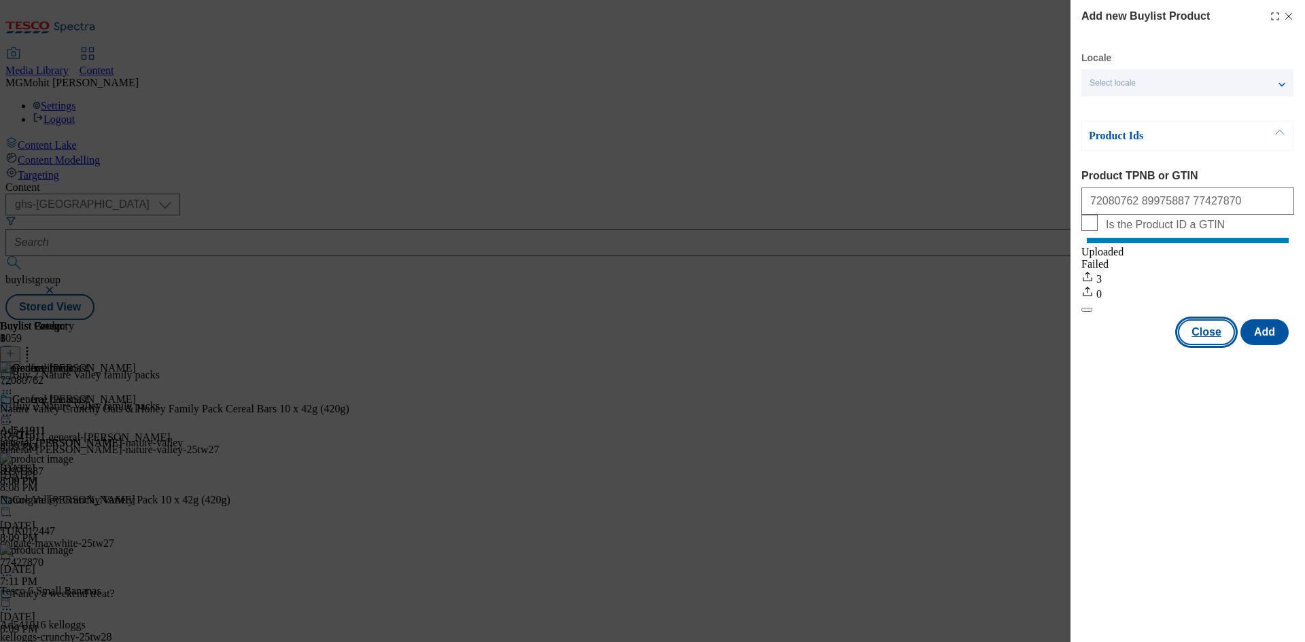
click at [1198, 345] on button "Close" at bounding box center [1206, 332] width 57 height 26
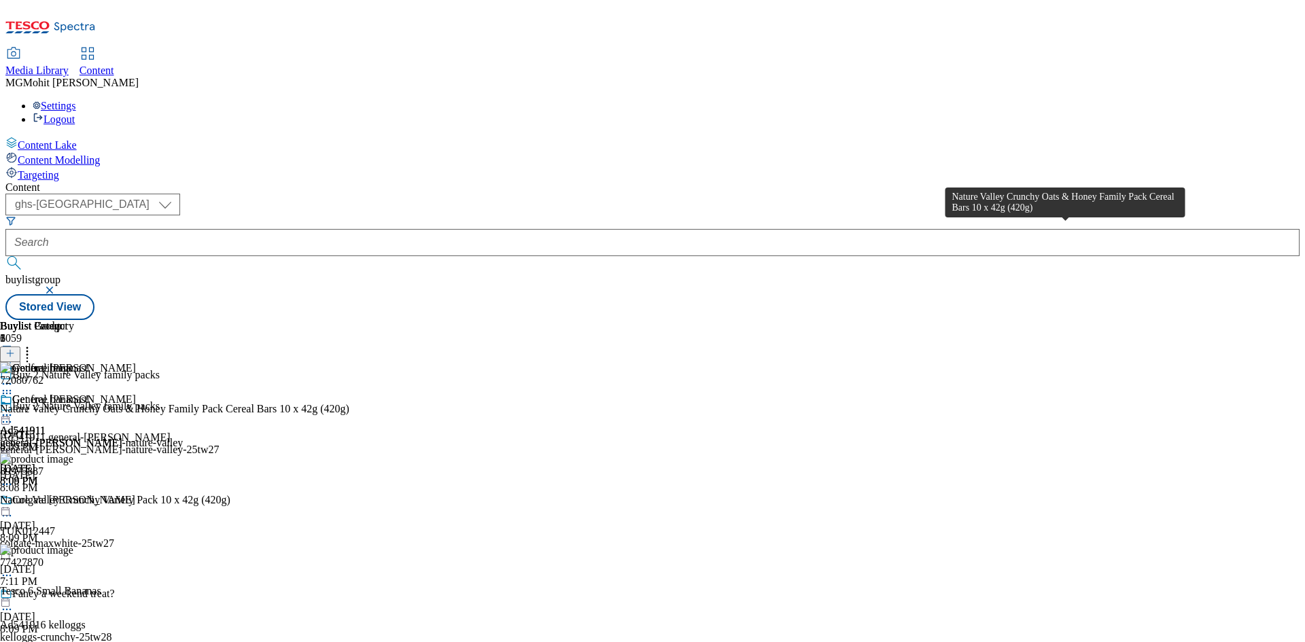
click at [349, 403] on div "Nature Valley Crunchy Oats & Honey Family Pack Cereal Bars 10 x 42g (420g)" at bounding box center [174, 409] width 349 height 12
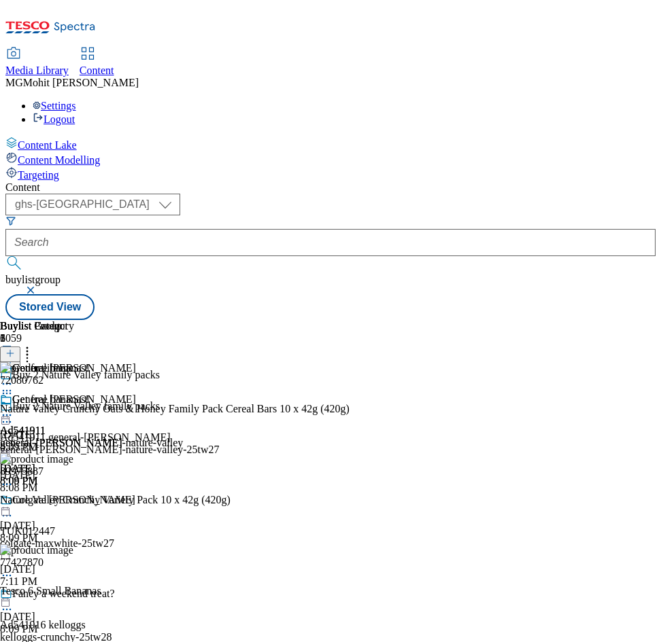
click at [183, 432] on div "General Mills Ad541911 general-mills-nature-valley Aug 27, 2025 8:09 PM" at bounding box center [91, 441] width 183 height 94
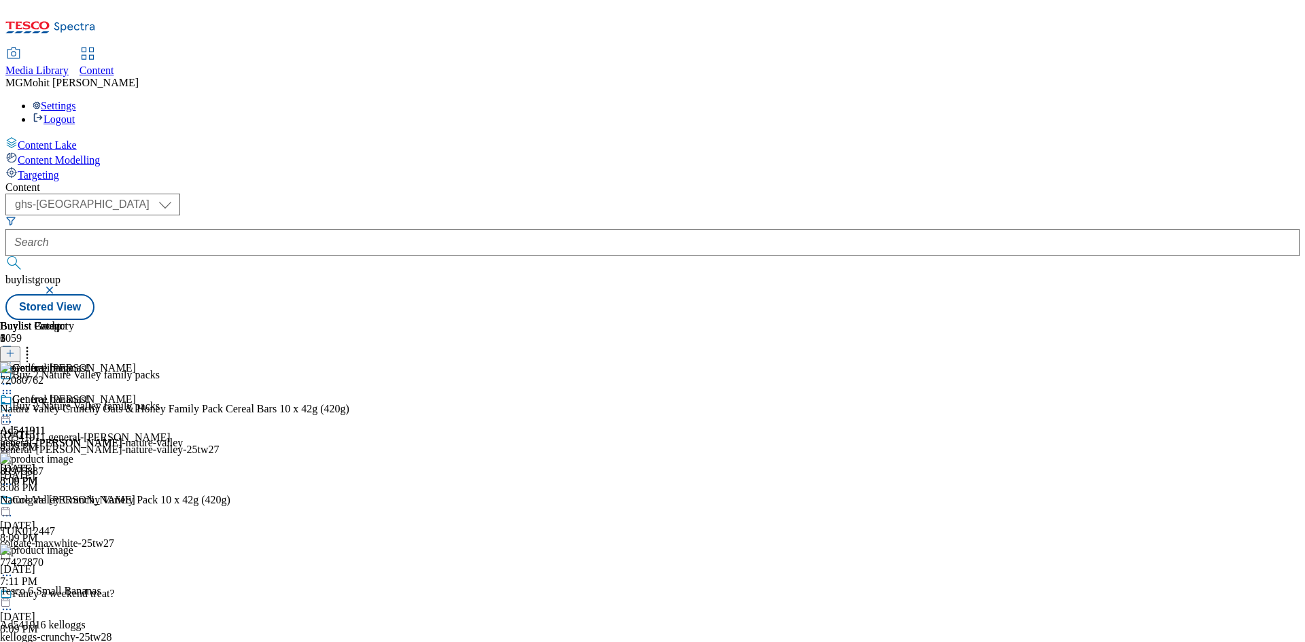
click at [14, 409] on icon at bounding box center [7, 416] width 14 height 14
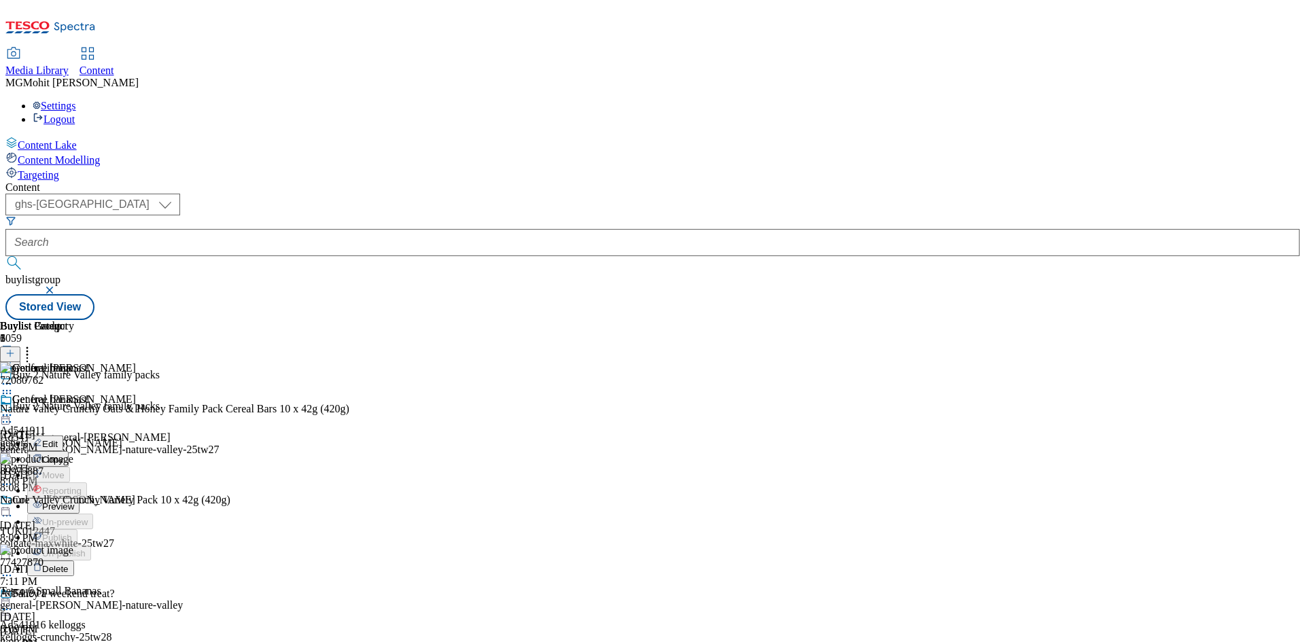
click at [58, 439] on span "Edit" at bounding box center [50, 444] width 16 height 10
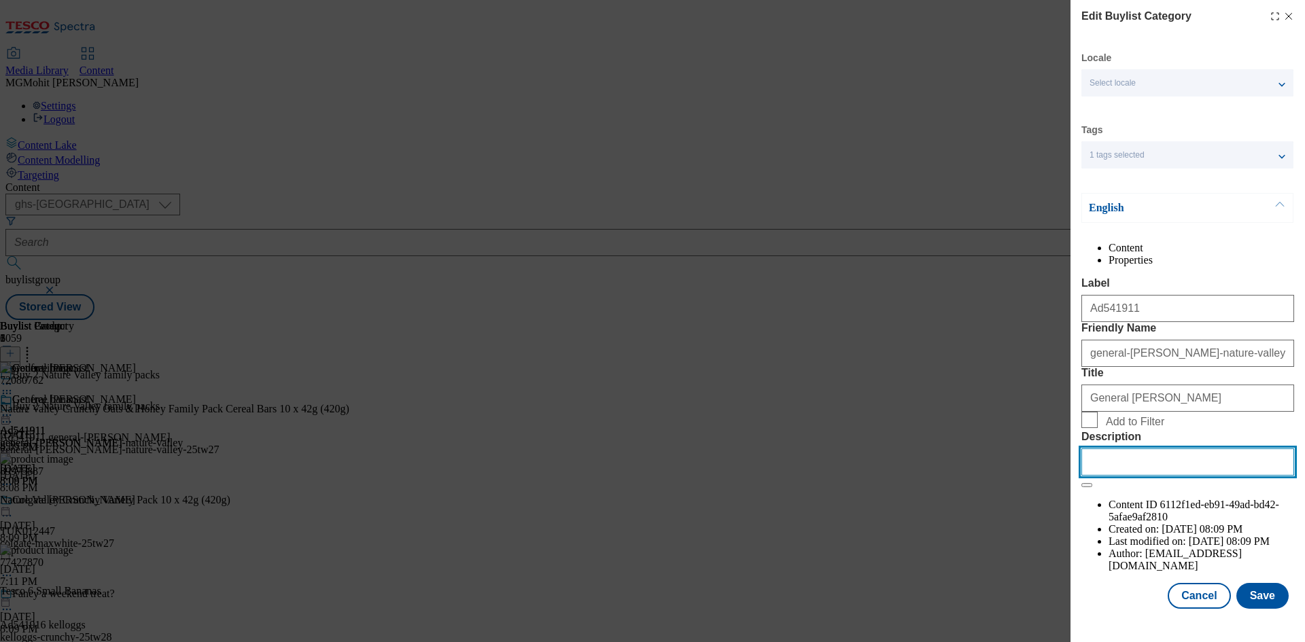
click at [1118, 476] on input "Description" at bounding box center [1187, 462] width 213 height 27
paste input "Nature Valley Crunchy Oats & Honey Family Pack Cereal Bars 10 x 42g (420g)"
type input "Nature Valley Crunchy Oats & Honey Family Pack Cereal Bars 10 x 42g (420g)"
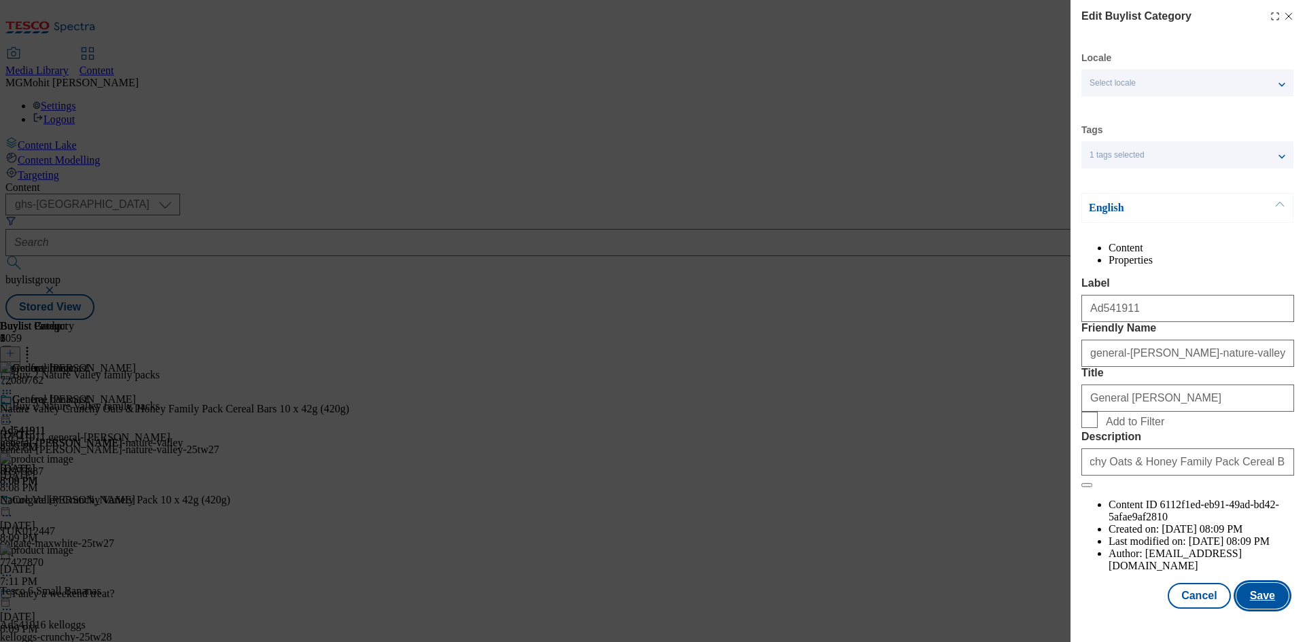
click at [1245, 600] on button "Save" at bounding box center [1262, 596] width 52 height 26
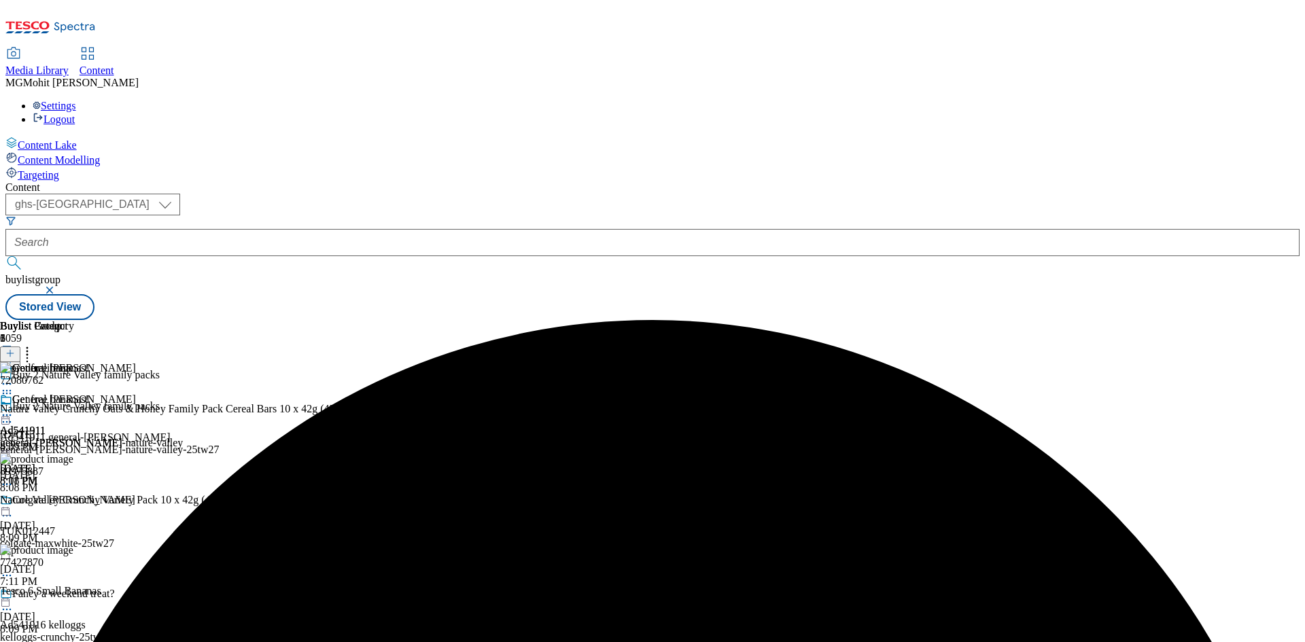
click at [14, 409] on icon at bounding box center [7, 416] width 14 height 14
click at [58, 439] on span "Edit" at bounding box center [50, 444] width 16 height 10
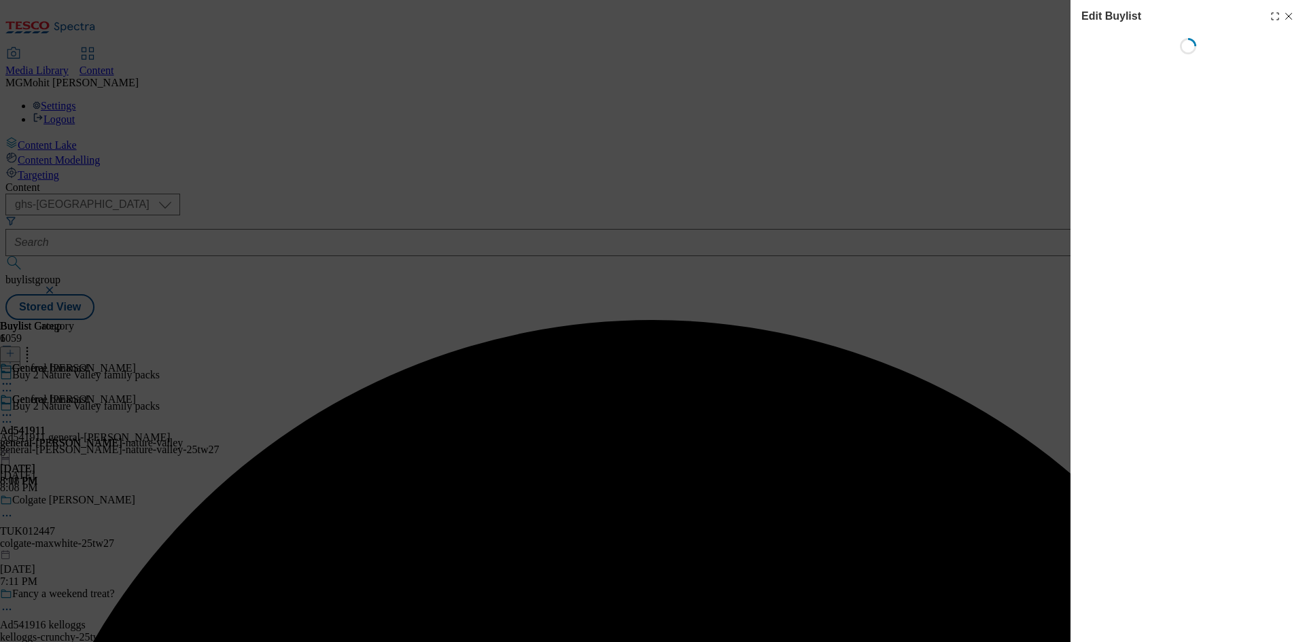
select select "tactical"
select select "supplier funded short term 1-3 weeks"
select select "dunnhumby"
select select "Banner"
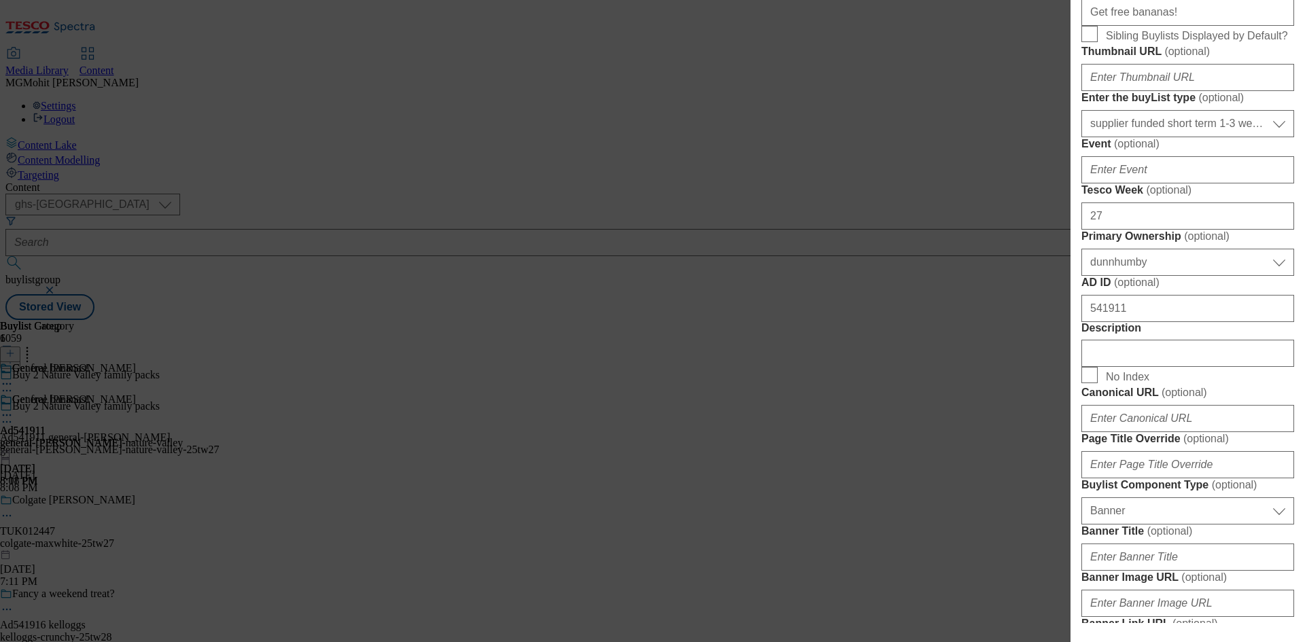
scroll to position [748, 0]
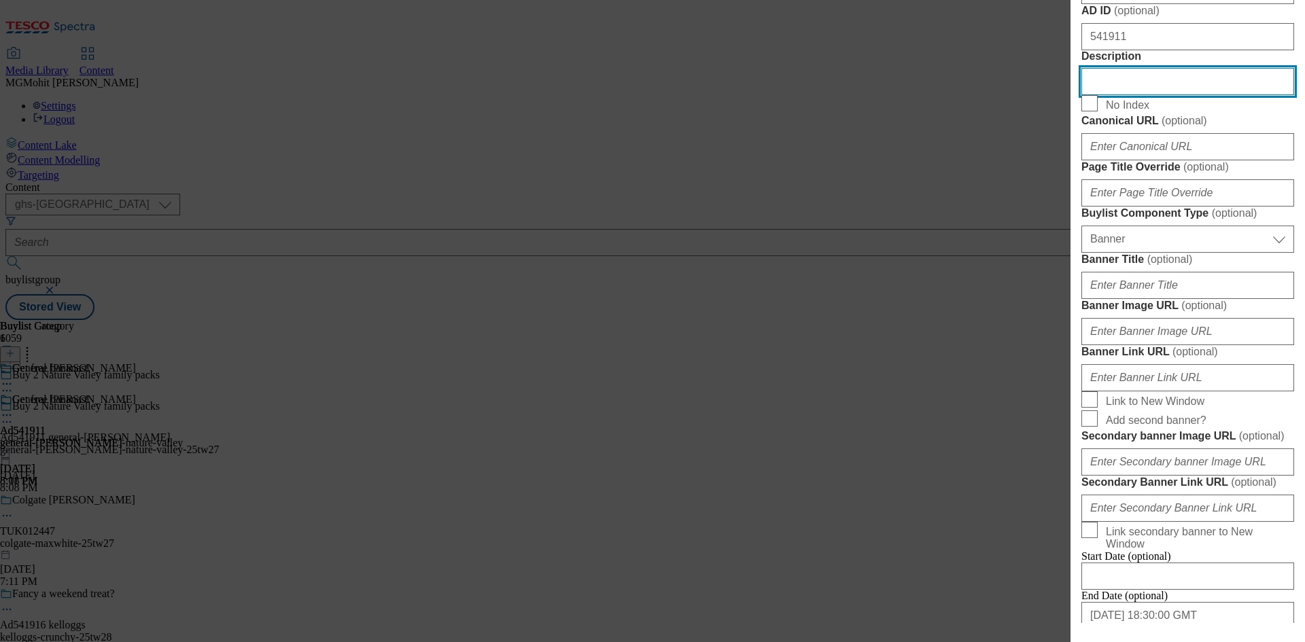
click at [1124, 95] on input "Description" at bounding box center [1187, 81] width 213 height 27
paste input "Nature Valley Crunchy Oats & Honey Family Pack Cereal Bars 10 x 42g (420g)"
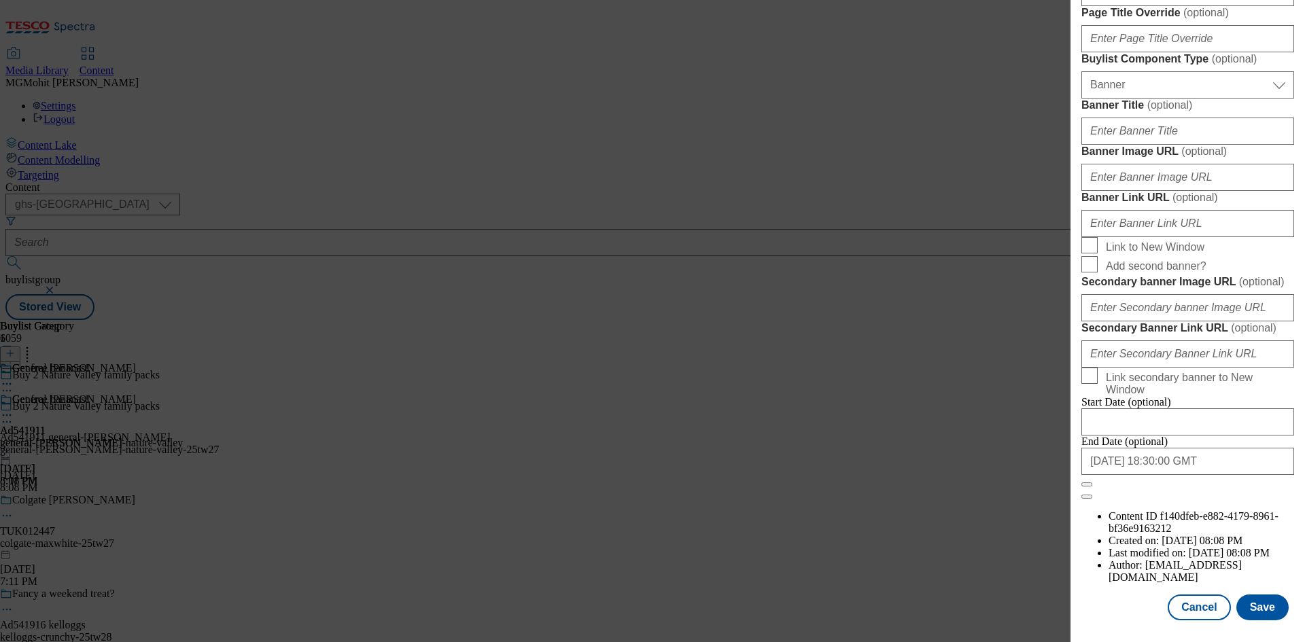
scroll to position [1407, 0]
type input "Nature Valley Crunchy Oats & Honey Family Pack Cereal Bars 10 x 42g (420g)"
click at [1255, 608] on button "Save" at bounding box center [1262, 608] width 52 height 26
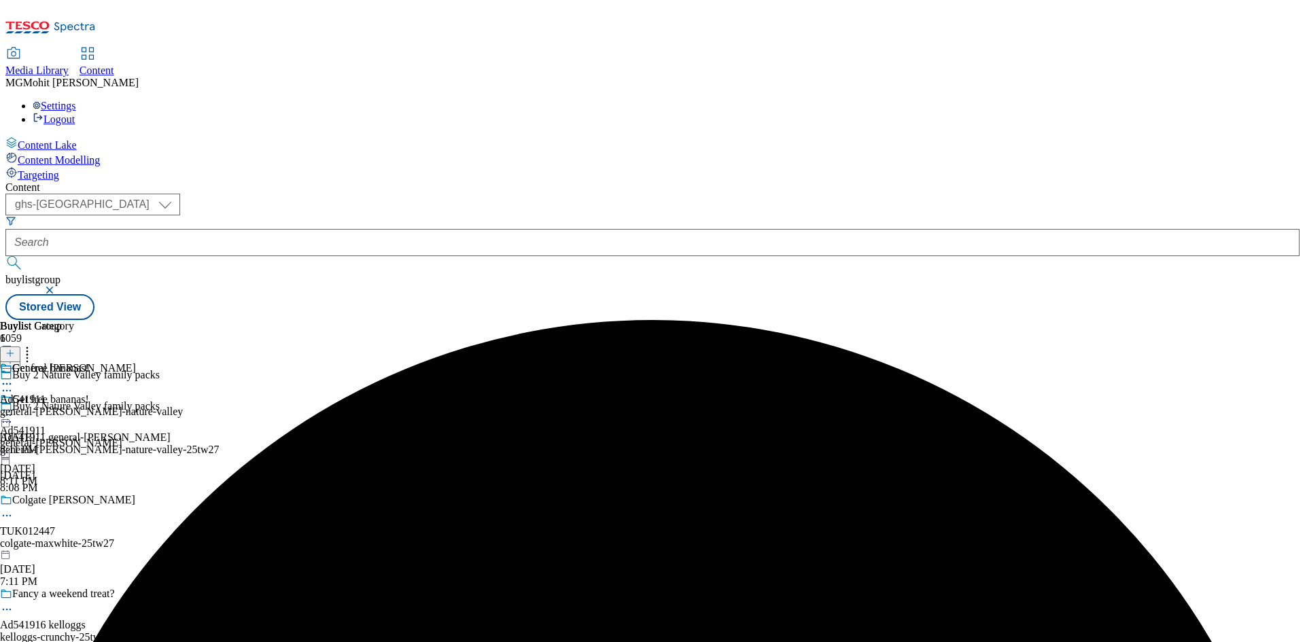
click at [14, 415] on icon at bounding box center [7, 422] width 14 height 14
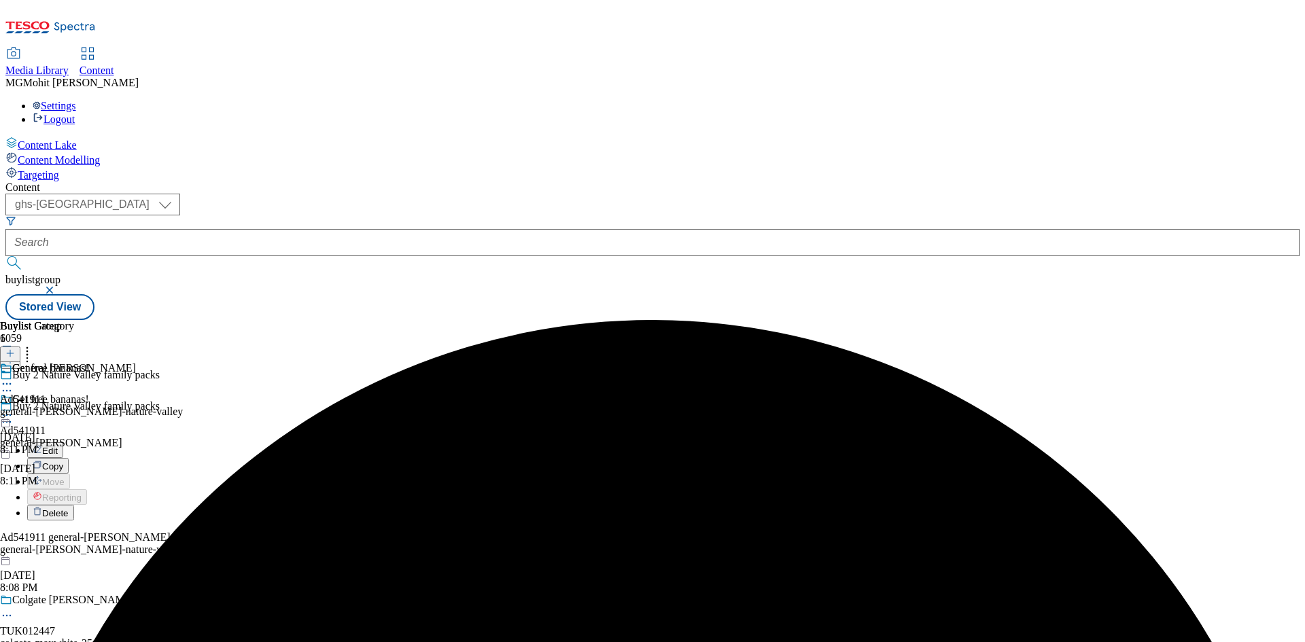
click at [58, 446] on span "Edit" at bounding box center [50, 451] width 16 height 10
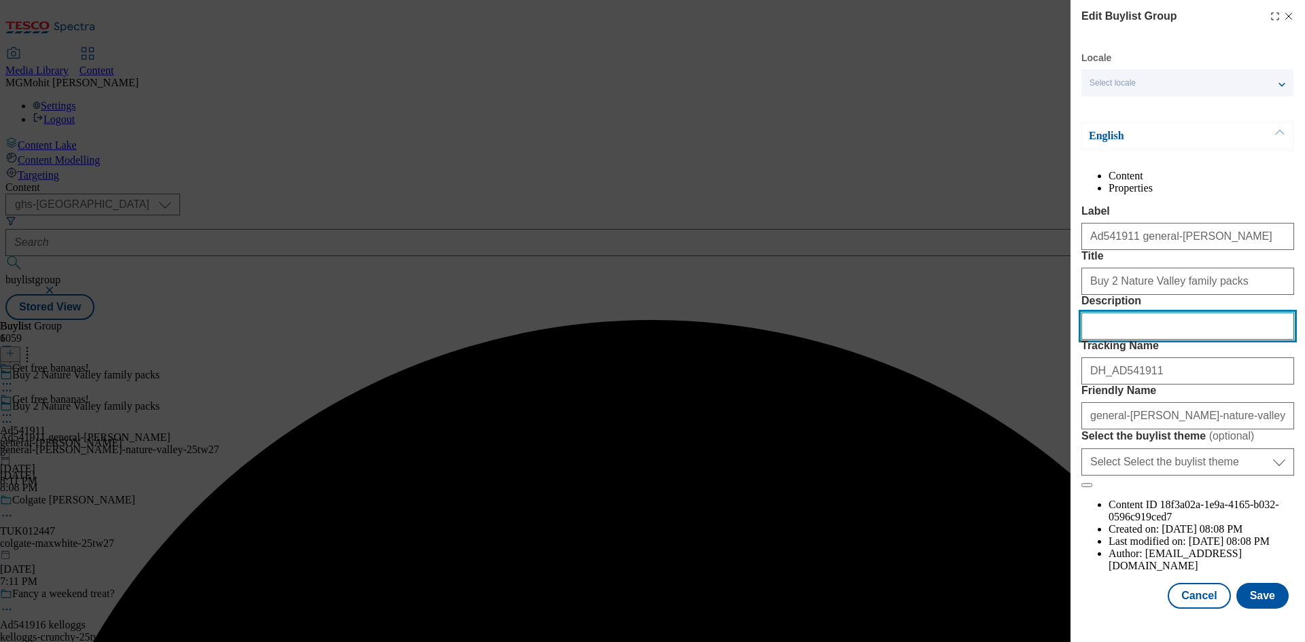
click at [1121, 340] on input "Description" at bounding box center [1187, 326] width 213 height 27
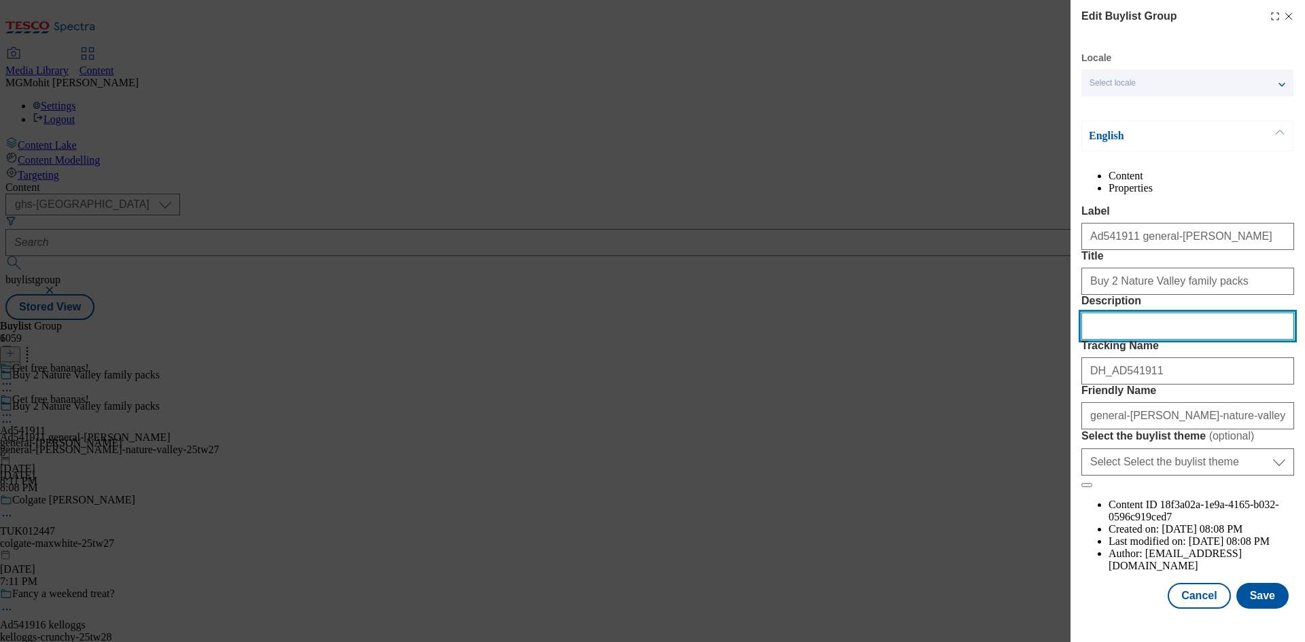
paste input "Nature Valley Crunchy Oats & Honey Family Pack Cereal Bars 10 x 42g (420g)"
type input "Nature Valley Crunchy Oats & Honey Family Pack Cereal Bars 10 x 42g (420g)"
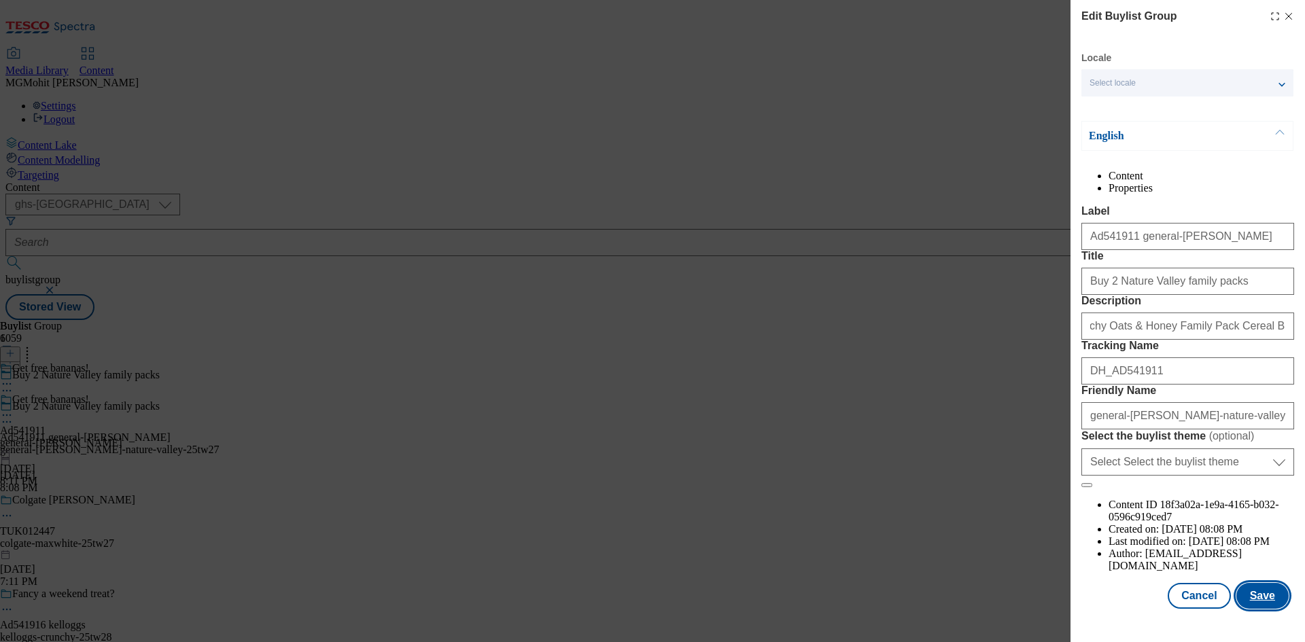
click at [1244, 606] on button "Save" at bounding box center [1262, 596] width 52 height 26
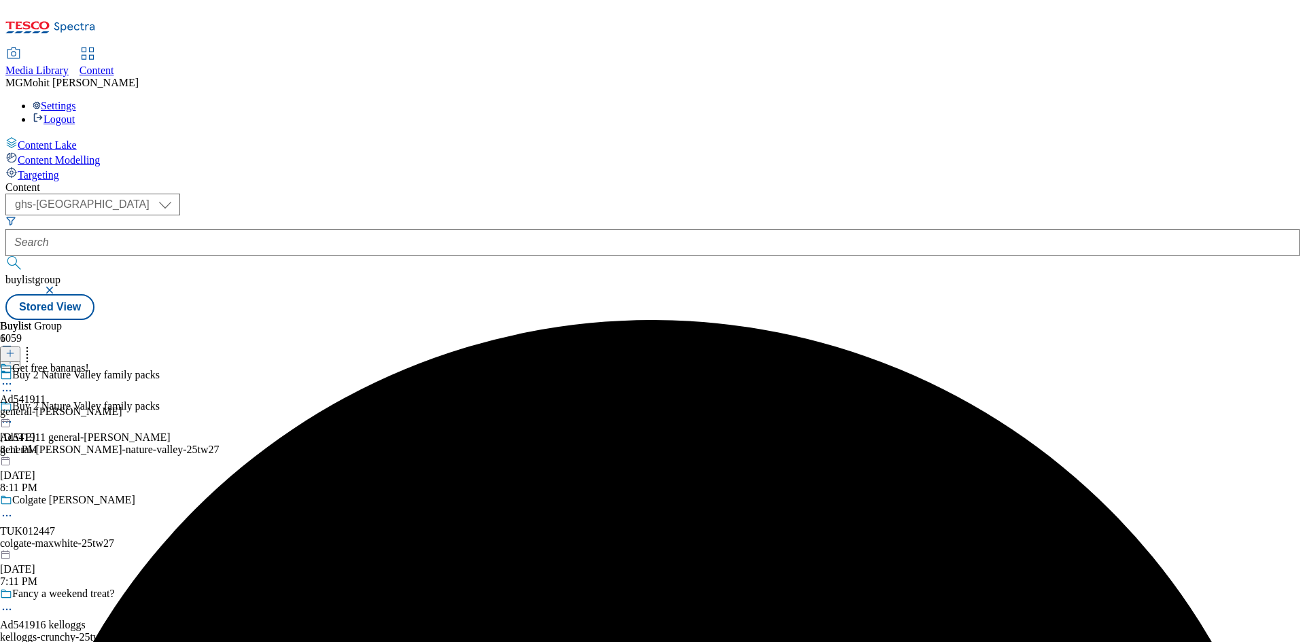
click at [14, 377] on icon at bounding box center [7, 384] width 14 height 14
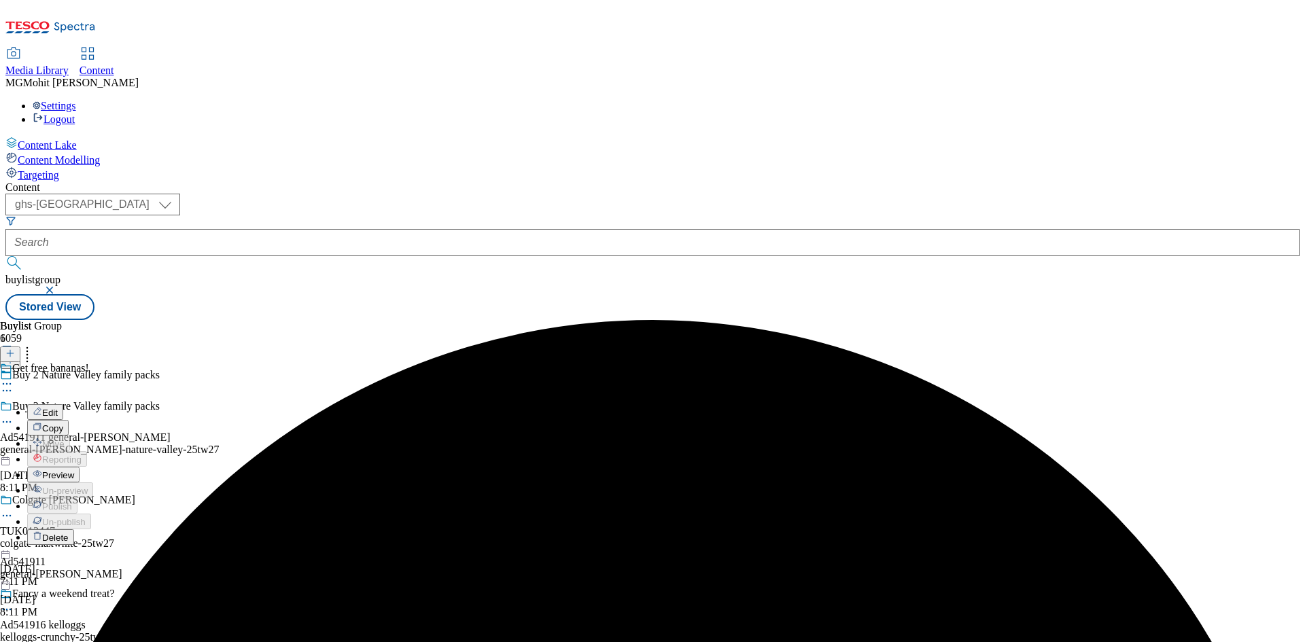
click at [74, 470] on span "Preview" at bounding box center [58, 475] width 32 height 10
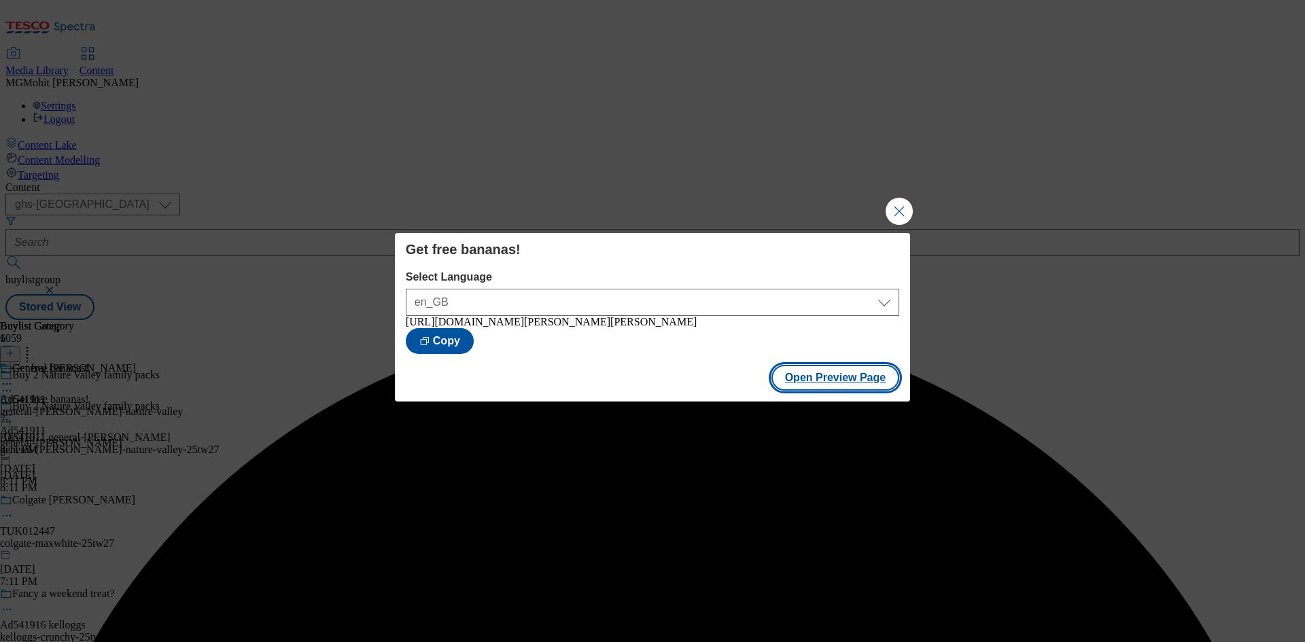
click at [827, 383] on button "Open Preview Page" at bounding box center [835, 378] width 128 height 26
click at [899, 206] on button "Close Modal" at bounding box center [899, 211] width 27 height 27
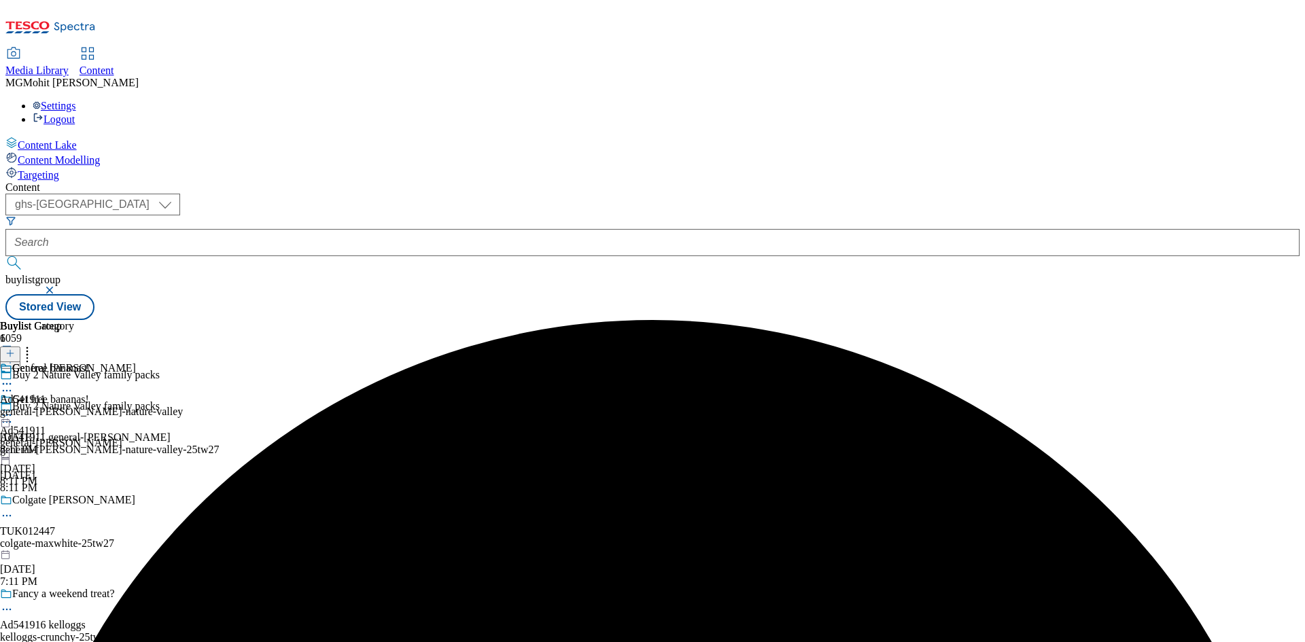
click at [14, 409] on icon at bounding box center [7, 416] width 14 height 14
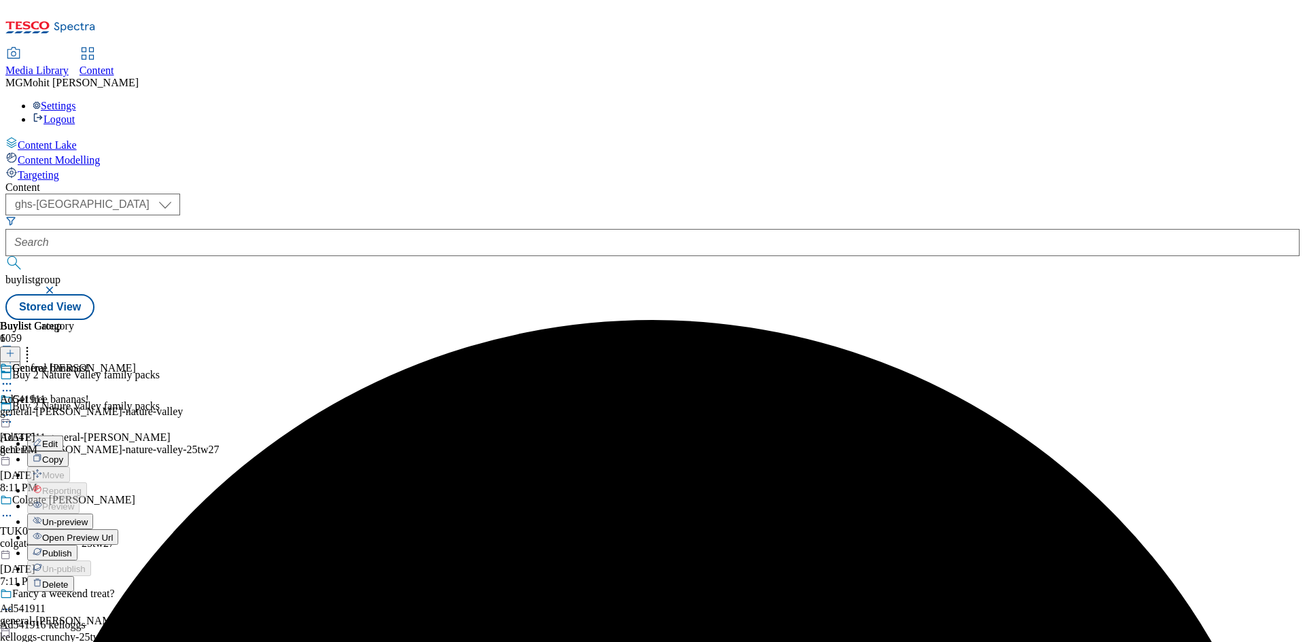
click at [72, 549] on span "Publish" at bounding box center [57, 554] width 30 height 10
